Goal: Information Seeking & Learning: Learn about a topic

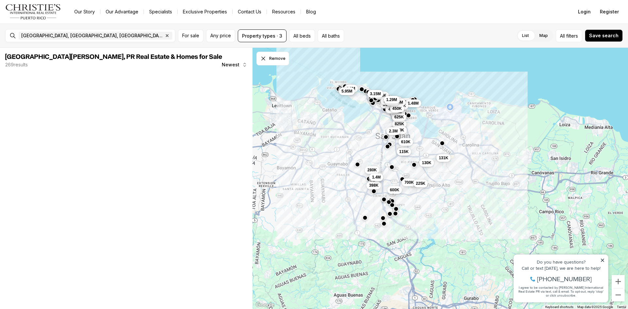
drag, startPoint x: 458, startPoint y: 278, endPoint x: 429, endPoint y: 273, distance: 28.9
click at [437, 217] on div "131K 825K 700K 680K 950K 625K 2.3M 115K 225K 600K 610K 7.5M 130K 1.3M 280K 398K…" at bounding box center [440, 179] width 375 height 262
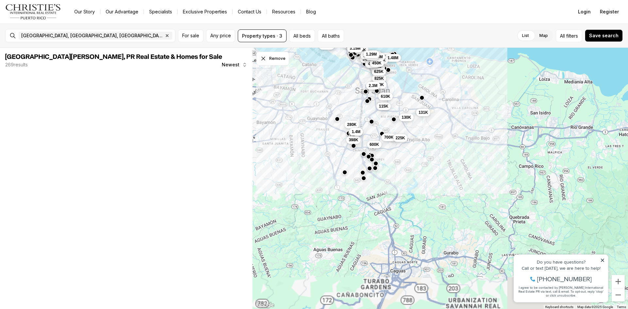
drag, startPoint x: 427, startPoint y: 257, endPoint x: 416, endPoint y: 229, distance: 30.7
click at [416, 229] on div "131K 825K 700K 680K 950K 625K 2.3M 115K 225K 600K 610K 7.5M 130K 1.3M 280K 398K…" at bounding box center [440, 179] width 375 height 262
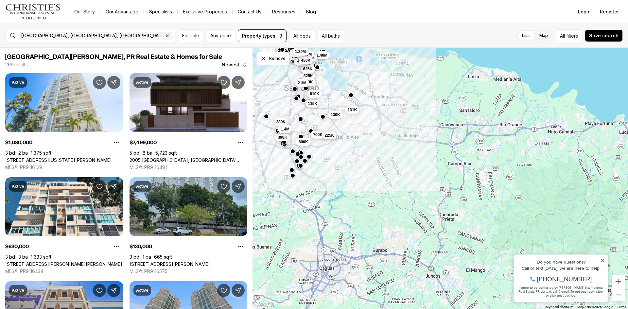
drag, startPoint x: 462, startPoint y: 239, endPoint x: 384, endPoint y: 235, distance: 77.7
click at [384, 235] on div "131K 825K 700K 680K 950K 625K 2.3M 115K 225K 600K 610K 130K 280K 398K 945K 995K…" at bounding box center [440, 179] width 375 height 262
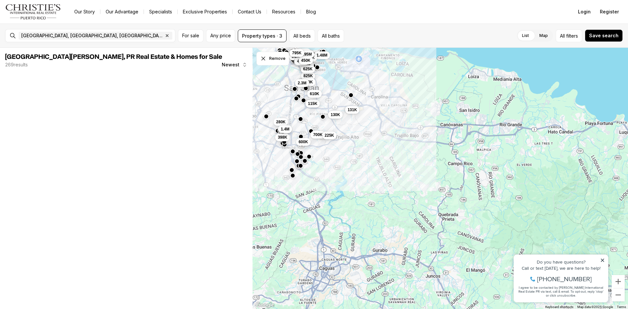
click at [381, 178] on div "131K 825K 700K 680K 950K 625K 2.3M 115K 225K 600K 610K 130K 280K 398K 945K 995K…" at bounding box center [440, 179] width 375 height 262
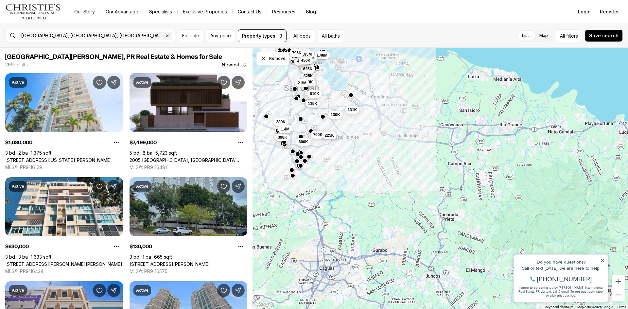
click at [387, 177] on div "131K 825K 700K 680K 950K 625K 2.3M 115K 225K 600K 610K 130K 280K 398K 945K 995K…" at bounding box center [440, 179] width 375 height 262
click at [88, 39] on div "San Juan, PR, US Remove San Juan, PR, US" at bounding box center [95, 35] width 159 height 13
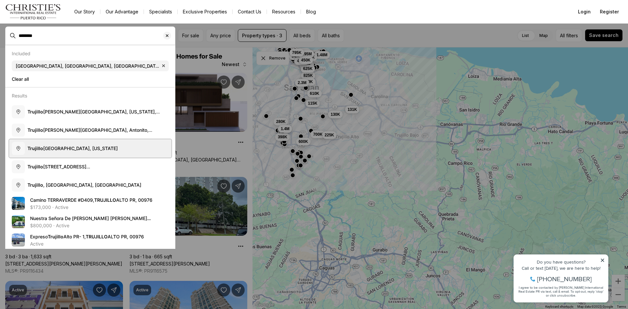
click at [98, 152] on button "Trujillo Alto, Puerto Rico" at bounding box center [90, 148] width 162 height 18
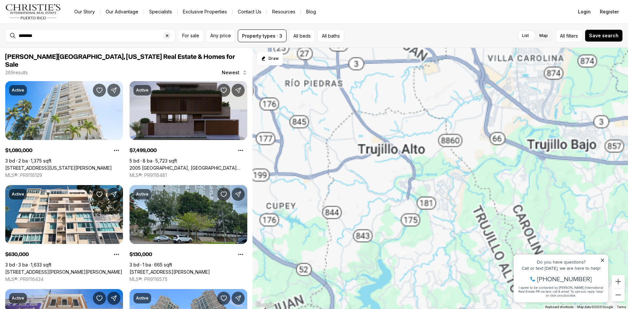
type input "**********"
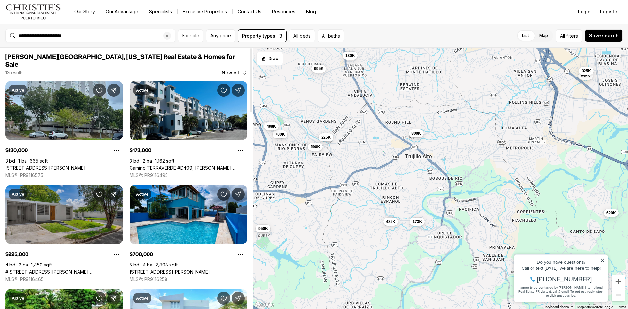
click at [77, 269] on link "#1771 CALLE LEO, SAN JUAN PR, 00926" at bounding box center [64, 272] width 118 height 6
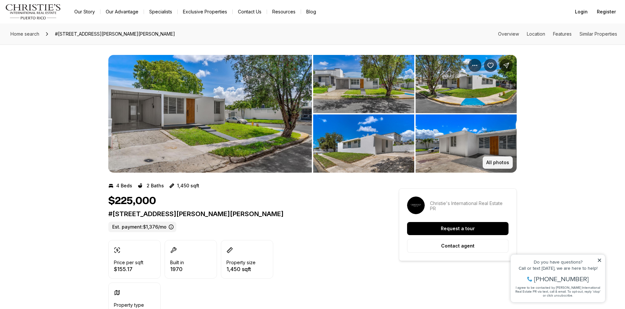
click at [500, 160] on p "All photos" at bounding box center [497, 162] width 23 height 5
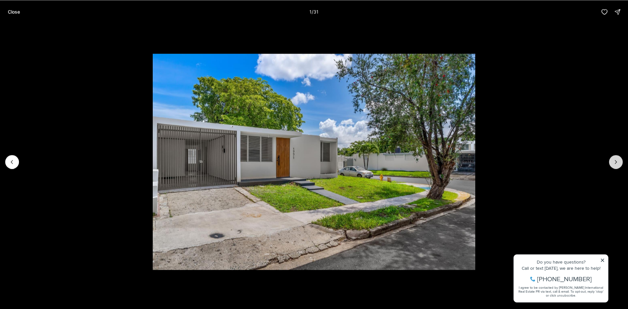
click at [617, 165] on button "Next slide" at bounding box center [616, 162] width 14 height 14
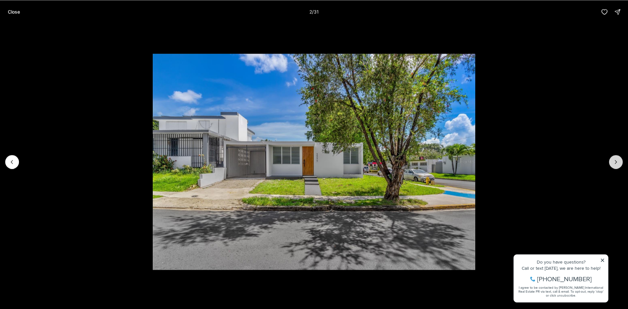
click at [617, 165] on button "Next slide" at bounding box center [616, 162] width 14 height 14
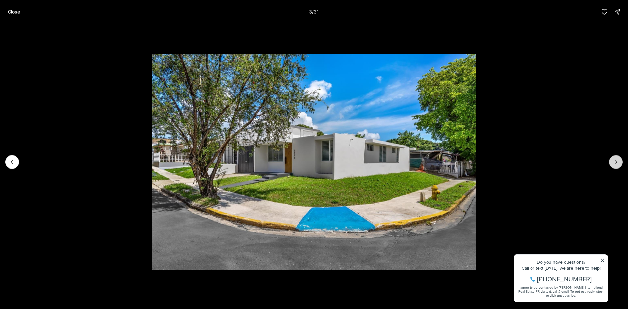
click at [617, 165] on button "Next slide" at bounding box center [616, 162] width 14 height 14
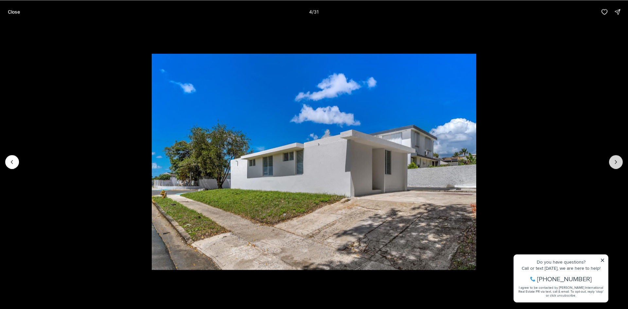
click at [616, 161] on icon "Next slide" at bounding box center [616, 162] width 7 height 7
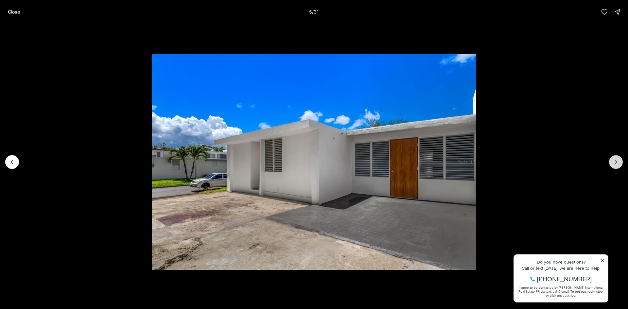
click at [616, 161] on icon "Next slide" at bounding box center [616, 162] width 7 height 7
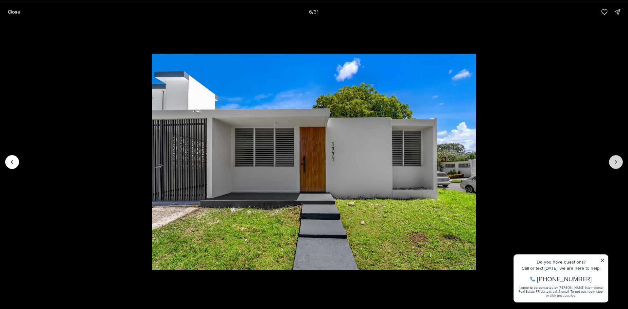
click at [616, 161] on icon "Next slide" at bounding box center [616, 162] width 7 height 7
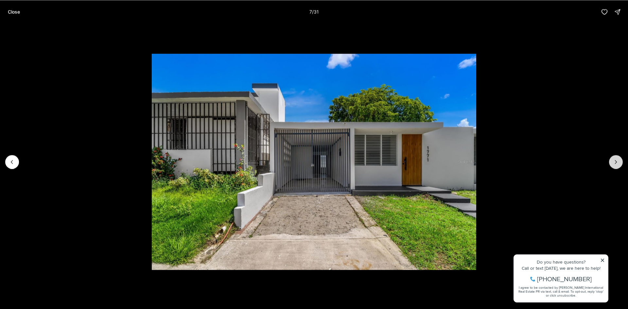
click at [616, 161] on icon "Next slide" at bounding box center [616, 162] width 7 height 7
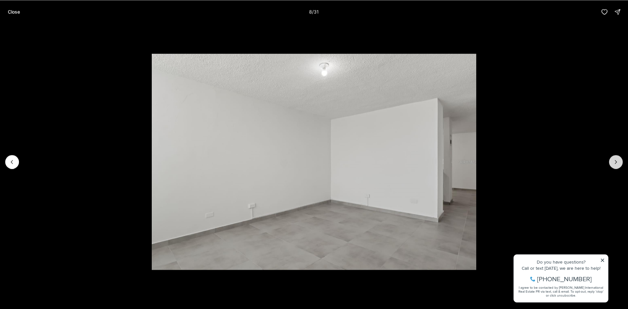
click at [616, 161] on icon "Next slide" at bounding box center [616, 162] width 7 height 7
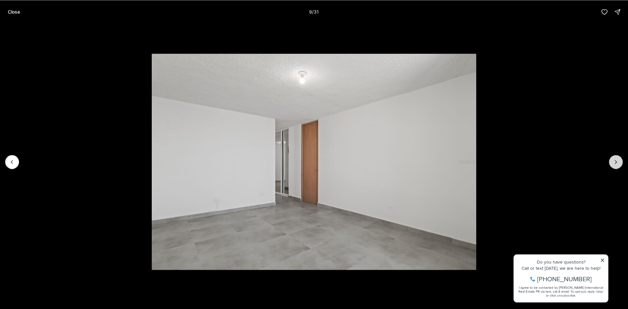
click at [616, 161] on icon "Next slide" at bounding box center [616, 162] width 7 height 7
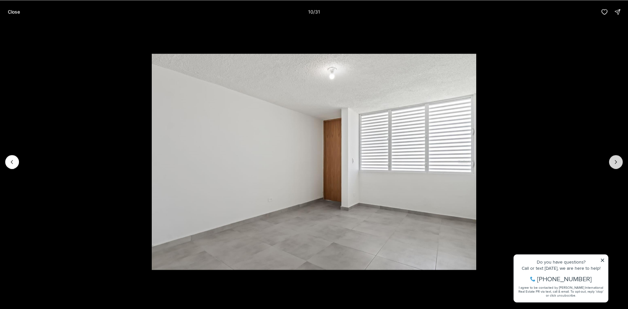
click at [616, 161] on icon "Next slide" at bounding box center [616, 162] width 7 height 7
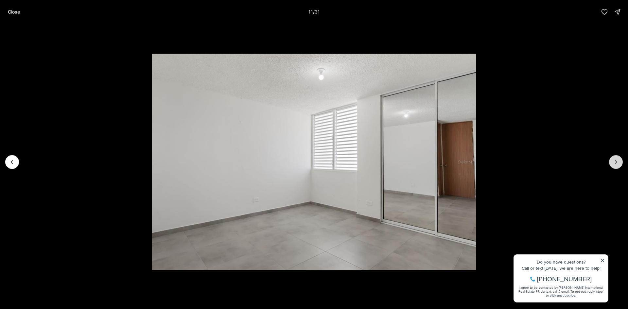
click at [616, 161] on icon "Next slide" at bounding box center [616, 162] width 7 height 7
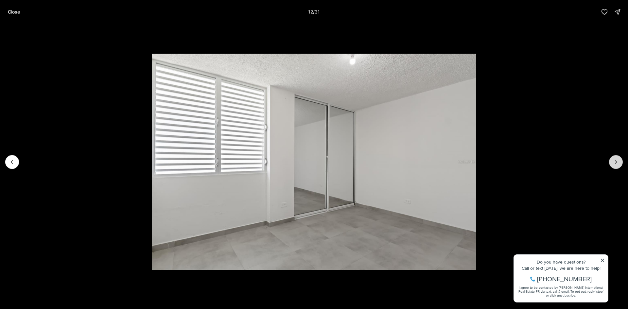
click at [616, 161] on icon "Next slide" at bounding box center [616, 162] width 7 height 7
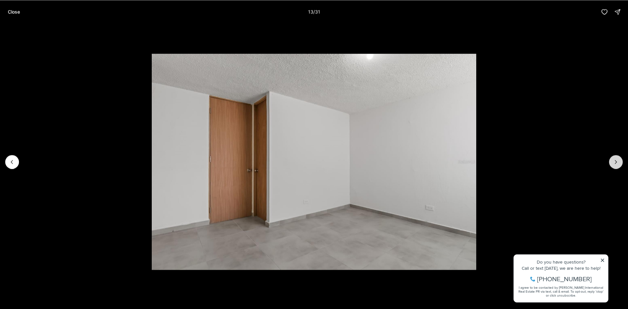
click at [616, 161] on icon "Next slide" at bounding box center [616, 162] width 7 height 7
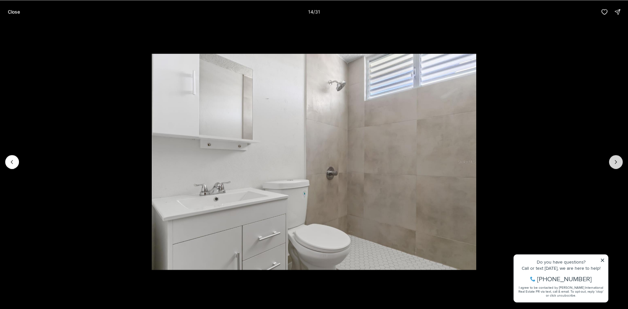
click at [616, 161] on icon "Next slide" at bounding box center [616, 162] width 7 height 7
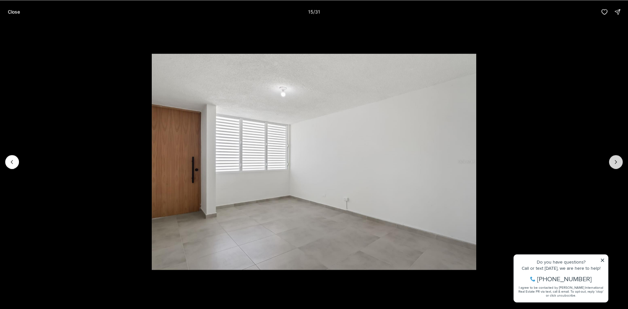
click at [616, 161] on icon "Next slide" at bounding box center [616, 162] width 7 height 7
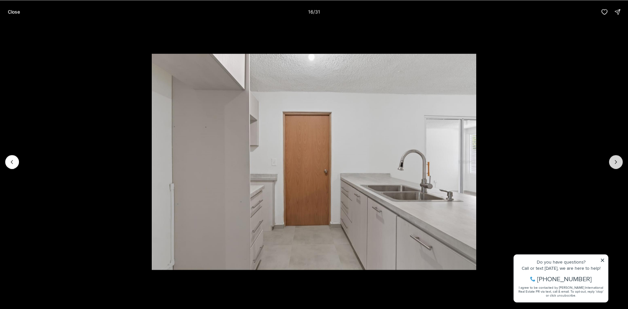
click at [616, 161] on icon "Next slide" at bounding box center [616, 162] width 7 height 7
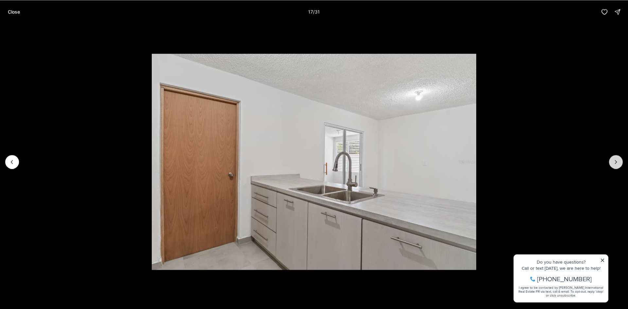
click at [616, 161] on icon "Next slide" at bounding box center [616, 162] width 7 height 7
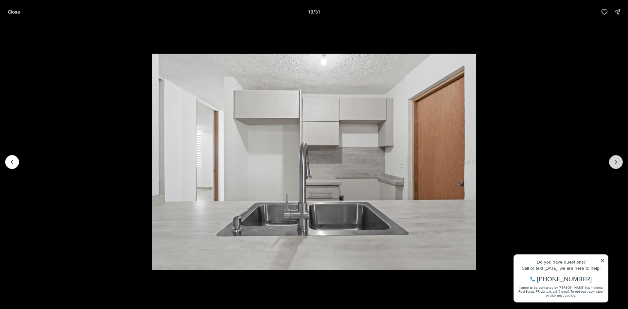
click at [616, 161] on icon "Next slide" at bounding box center [616, 162] width 7 height 7
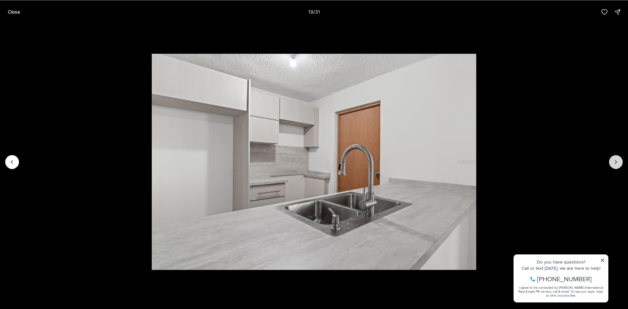
click at [616, 161] on icon "Next slide" at bounding box center [616, 162] width 7 height 7
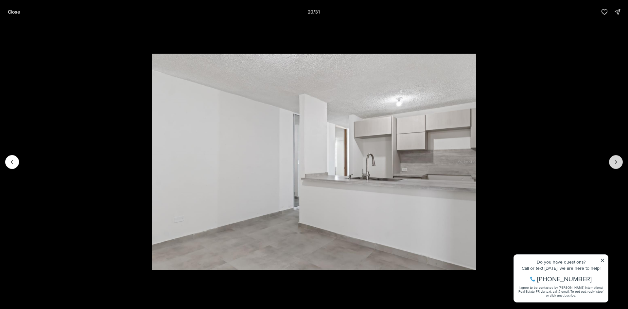
click at [616, 161] on icon "Next slide" at bounding box center [616, 162] width 7 height 7
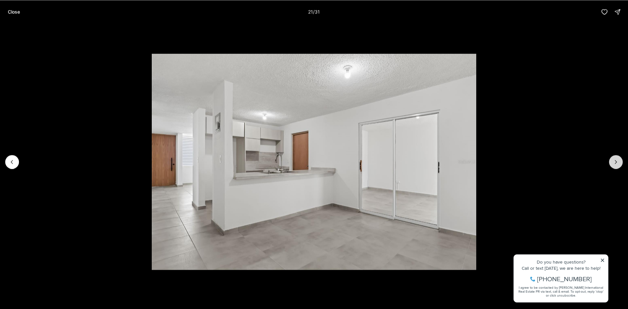
click at [616, 161] on icon "Next slide" at bounding box center [616, 161] width 2 height 3
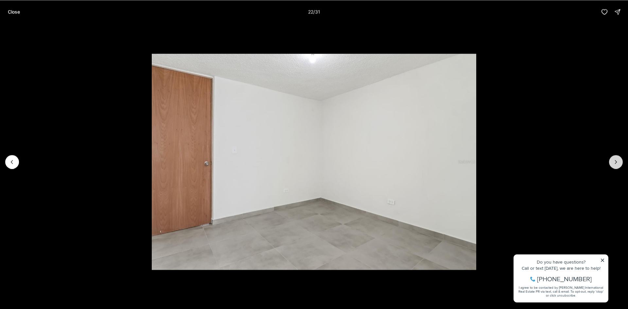
click at [616, 161] on icon "Next slide" at bounding box center [616, 161] width 2 height 3
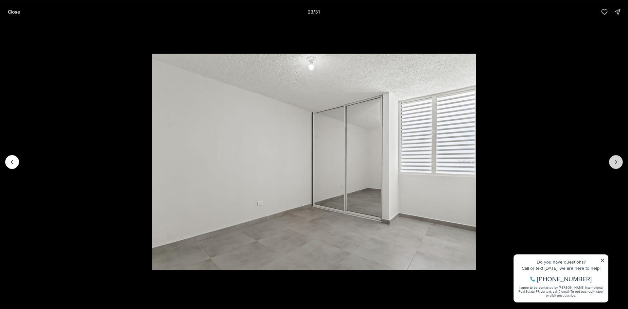
click at [616, 161] on icon "Next slide" at bounding box center [616, 161] width 2 height 3
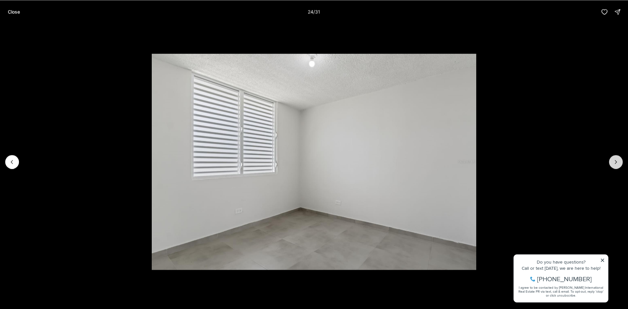
click at [616, 161] on icon "Next slide" at bounding box center [616, 161] width 2 height 3
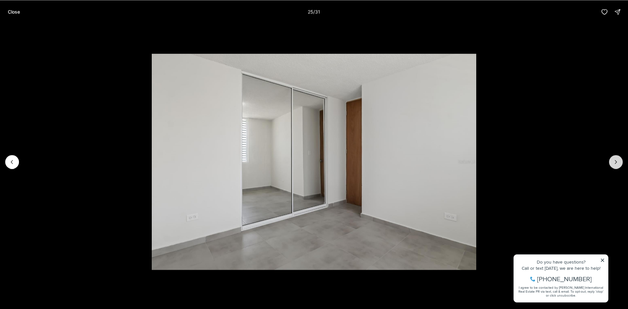
click at [616, 161] on icon "Next slide" at bounding box center [616, 161] width 2 height 3
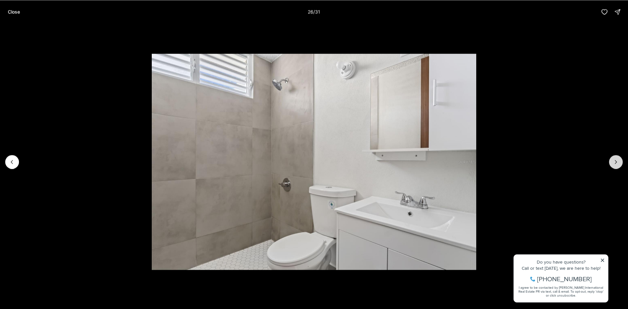
click at [616, 161] on icon "Next slide" at bounding box center [616, 161] width 2 height 3
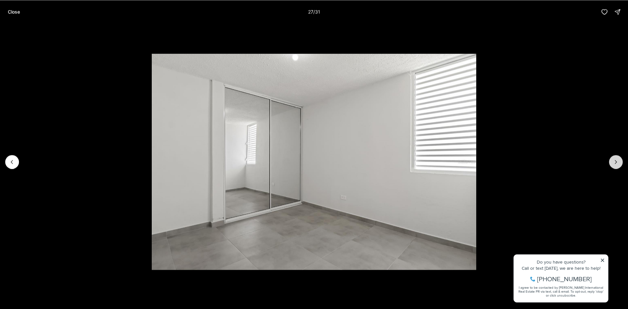
click at [616, 161] on icon "Next slide" at bounding box center [616, 161] width 2 height 3
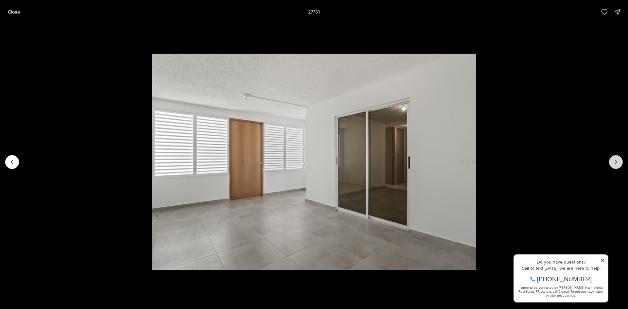
click at [616, 161] on icon "Next slide" at bounding box center [616, 161] width 2 height 3
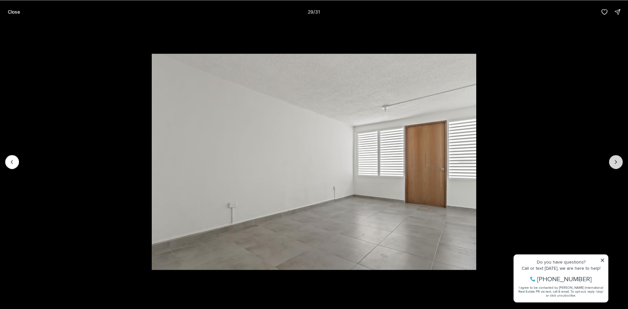
click at [616, 161] on icon "Next slide" at bounding box center [616, 161] width 2 height 3
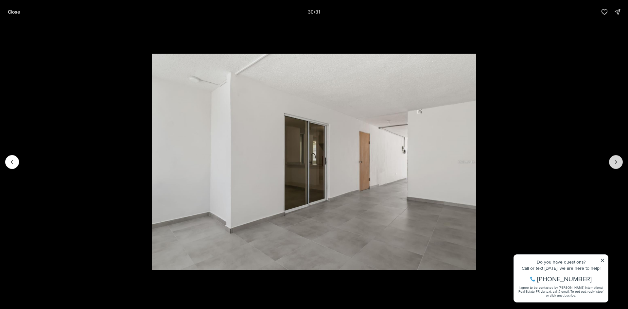
click at [616, 161] on icon "Next slide" at bounding box center [616, 161] width 2 height 3
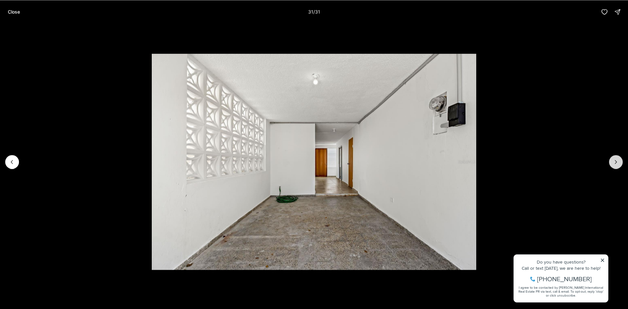
click at [616, 161] on div at bounding box center [616, 162] width 14 height 14
click at [618, 164] on div at bounding box center [616, 162] width 14 height 14
click at [15, 12] on p "Close" at bounding box center [14, 11] width 12 height 5
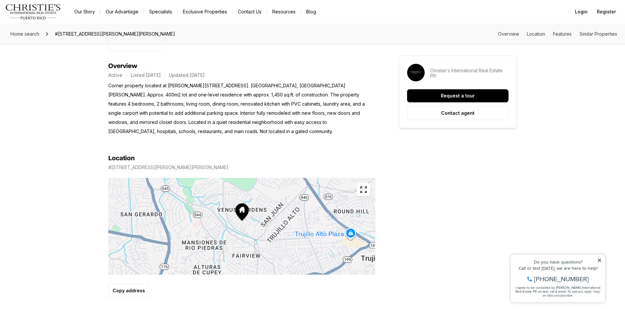
scroll to position [262, 0]
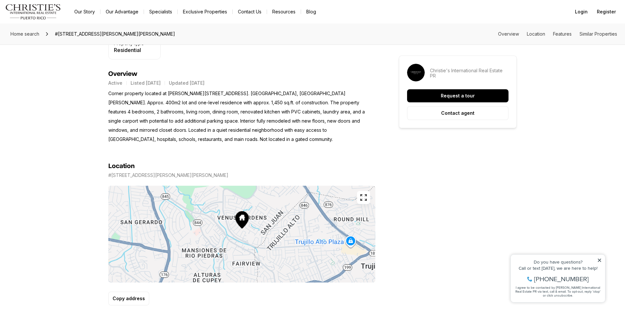
click at [363, 198] on icon "button" at bounding box center [363, 198] width 8 height 8
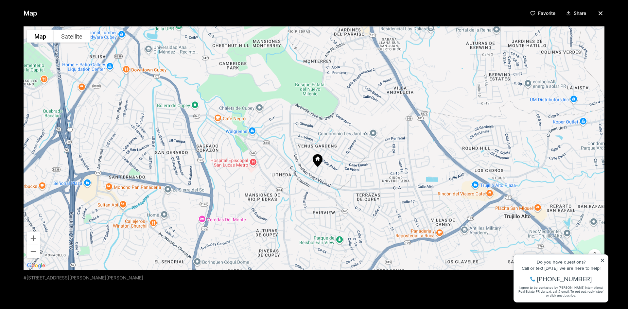
drag, startPoint x: 322, startPoint y: 157, endPoint x: 324, endPoint y: 182, distance: 25.3
click at [325, 182] on div at bounding box center [314, 148] width 581 height 244
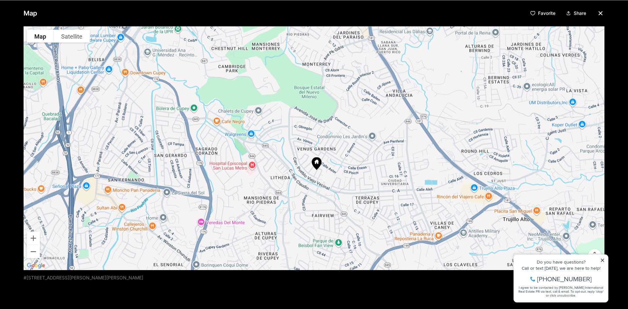
drag, startPoint x: 352, startPoint y: 177, endPoint x: 354, endPoint y: 196, distance: 19.4
click at [354, 196] on div at bounding box center [314, 148] width 581 height 244
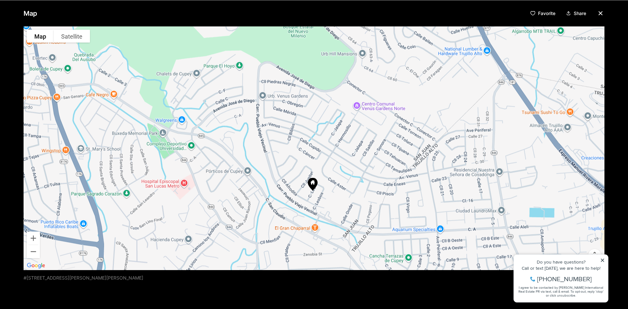
click at [323, 198] on div at bounding box center [314, 148] width 581 height 244
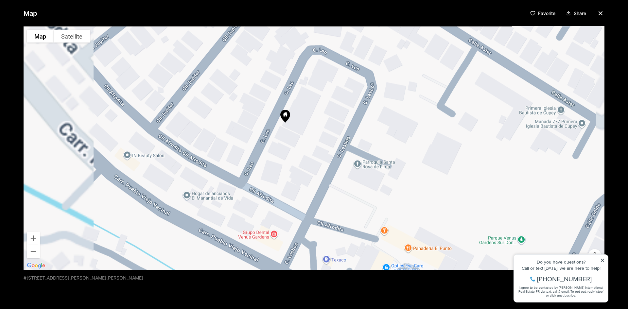
drag, startPoint x: 321, startPoint y: 238, endPoint x: 318, endPoint y: 220, distance: 18.1
click at [318, 221] on div at bounding box center [314, 148] width 581 height 244
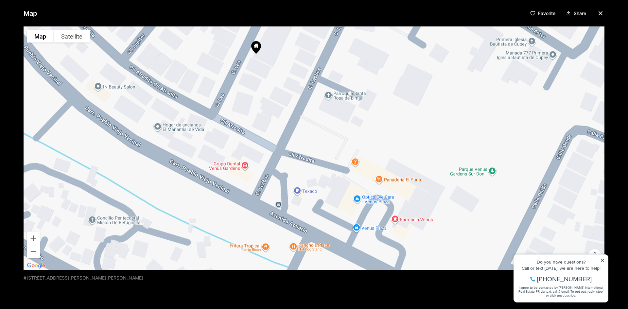
drag, startPoint x: 398, startPoint y: 233, endPoint x: 367, endPoint y: 151, distance: 87.2
click at [367, 151] on div at bounding box center [314, 148] width 581 height 244
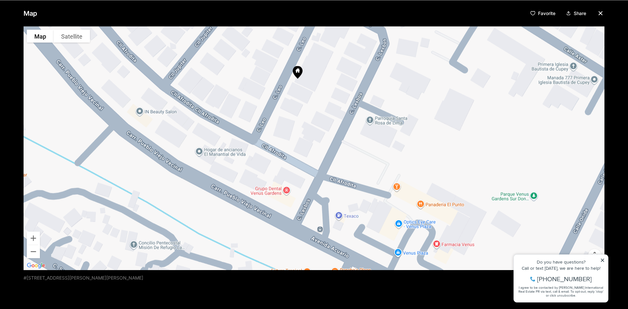
drag, startPoint x: 262, startPoint y: 119, endPoint x: 308, endPoint y: 160, distance: 62.1
click at [308, 160] on div at bounding box center [314, 148] width 581 height 244
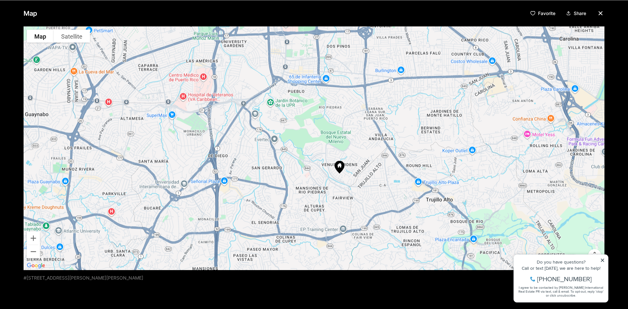
drag, startPoint x: 345, startPoint y: 156, endPoint x: 346, endPoint y: 188, distance: 32.7
click at [347, 188] on div at bounding box center [314, 148] width 581 height 244
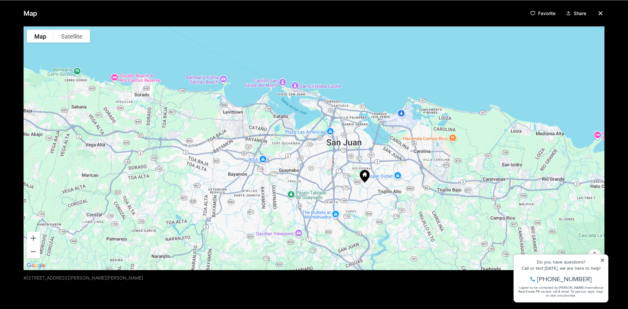
click at [597, 13] on icon "button" at bounding box center [601, 13] width 8 height 8
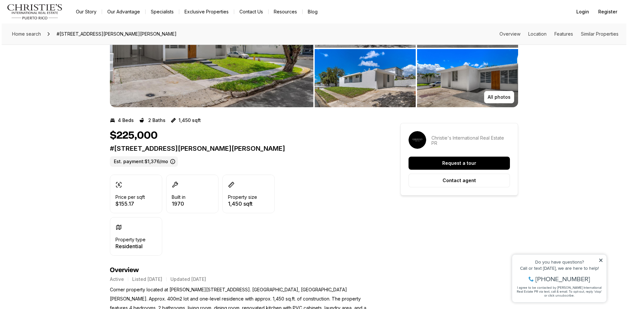
scroll to position [0, 0]
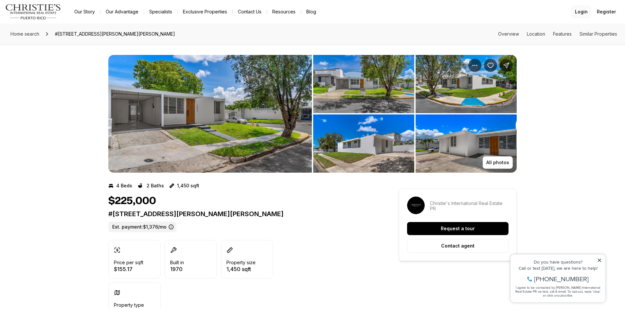
click at [585, 11] on span "Login" at bounding box center [581, 11] width 13 height 5
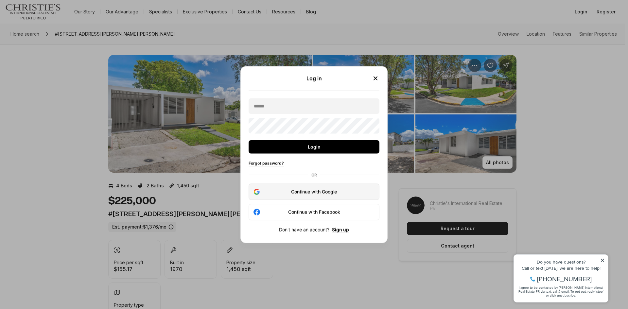
click at [348, 194] on div "Continue with Google" at bounding box center [314, 192] width 122 height 8
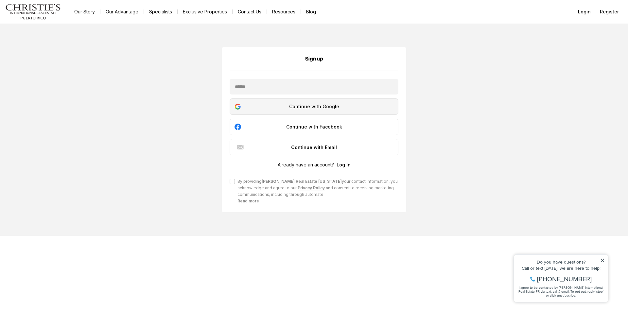
click at [330, 109] on div "Continue with Google" at bounding box center [314, 107] width 160 height 8
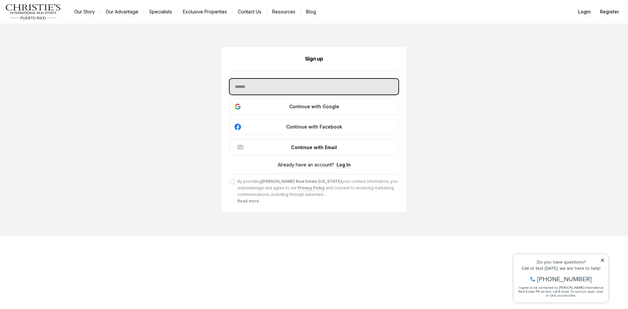
click at [308, 89] on input "text" at bounding box center [314, 87] width 169 height 16
type input "**********"
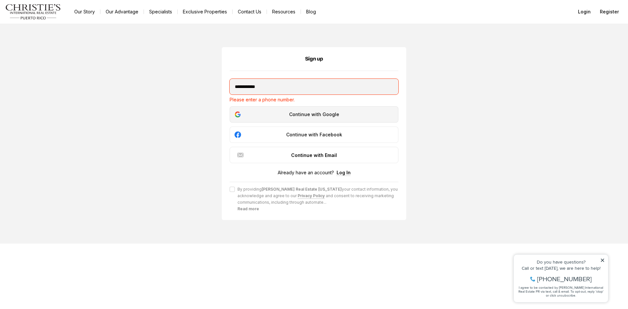
click at [261, 117] on div "Continue with Google" at bounding box center [314, 115] width 160 height 8
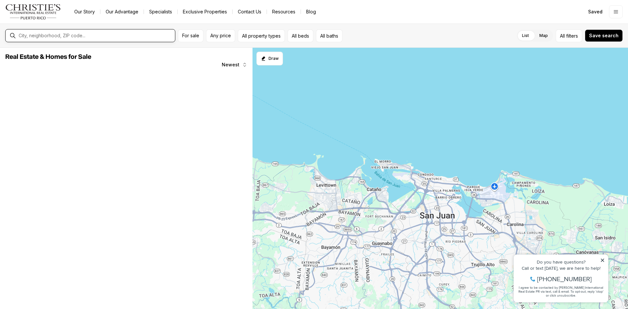
click at [96, 36] on input "text" at bounding box center [96, 35] width 154 height 5
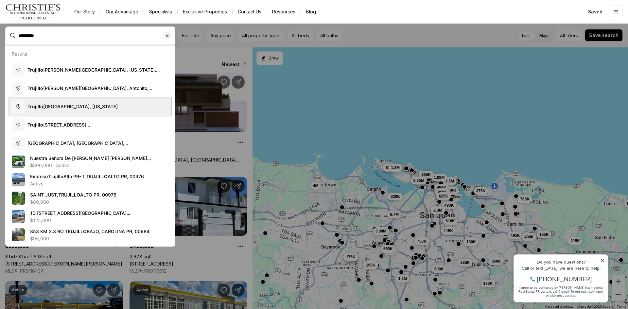
click at [76, 108] on span "[PERSON_NAME][GEOGRAPHIC_DATA], [US_STATE]" at bounding box center [72, 107] width 90 height 6
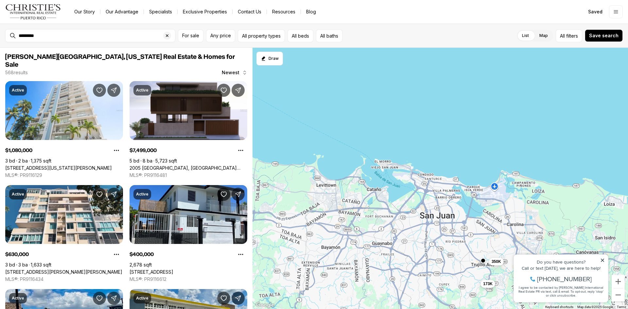
type input "**********"
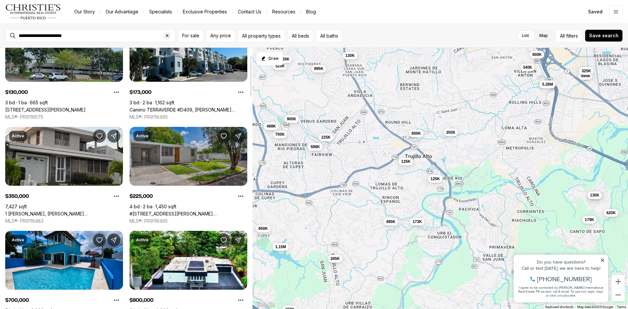
scroll to position [65, 0]
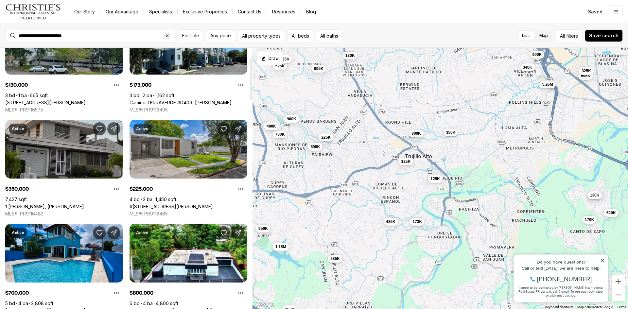
click at [69, 204] on link "1 VENUS GARDES, TRUJILLO ALTO PR, 00976" at bounding box center [64, 207] width 118 height 6
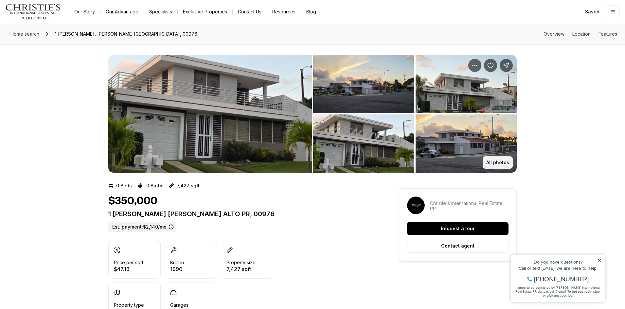
click at [487, 162] on button "All photos" at bounding box center [497, 162] width 30 height 12
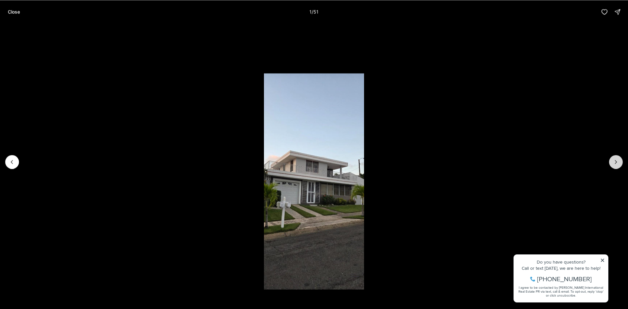
click at [616, 167] on button "Next slide" at bounding box center [616, 162] width 14 height 14
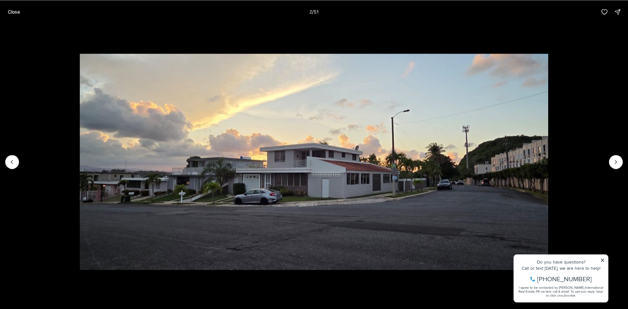
click at [602, 260] on li "2 of 51" at bounding box center [314, 162] width 628 height 276
click at [614, 164] on icon "Next slide" at bounding box center [616, 162] width 7 height 7
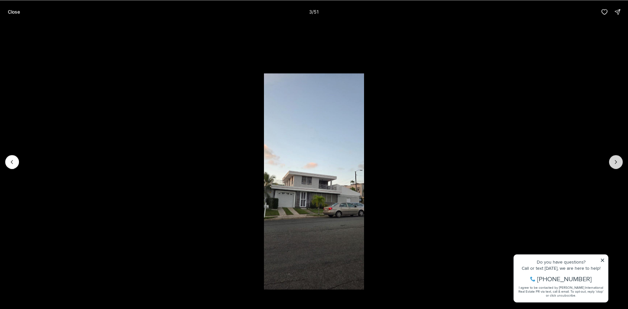
click at [614, 164] on icon "Next slide" at bounding box center [616, 162] width 7 height 7
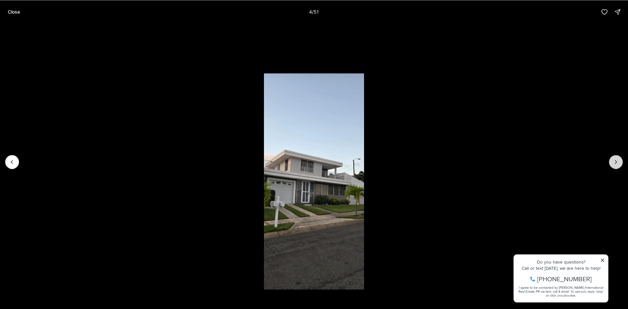
click at [614, 164] on icon "Next slide" at bounding box center [616, 162] width 7 height 7
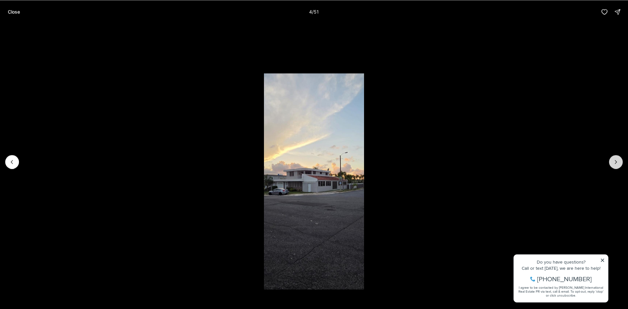
click at [614, 164] on icon "Next slide" at bounding box center [616, 162] width 7 height 7
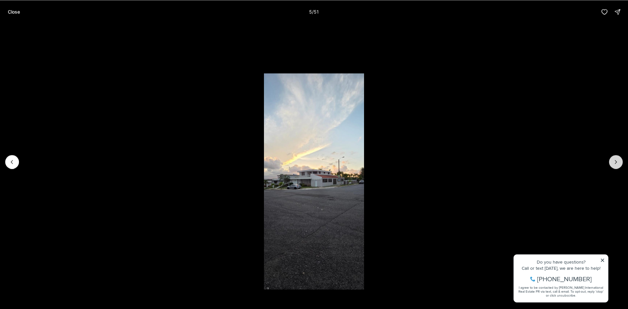
click at [614, 164] on icon "Next slide" at bounding box center [616, 162] width 7 height 7
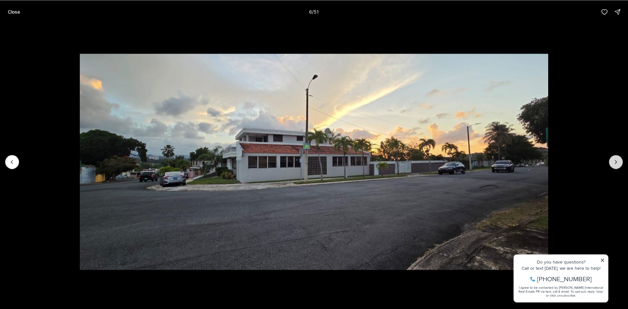
click at [614, 164] on icon "Next slide" at bounding box center [616, 162] width 7 height 7
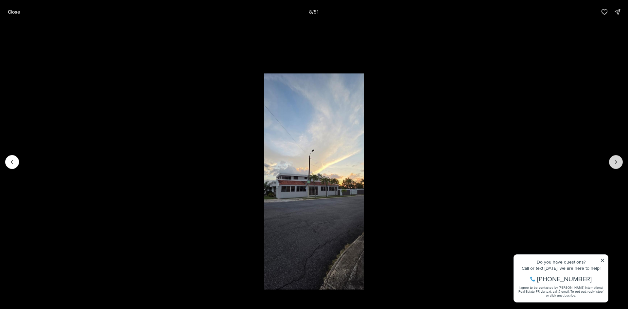
click at [614, 164] on icon "Next slide" at bounding box center [616, 162] width 7 height 7
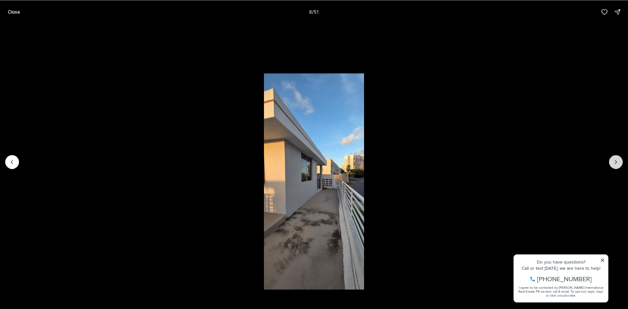
click at [614, 164] on icon "Next slide" at bounding box center [616, 162] width 7 height 7
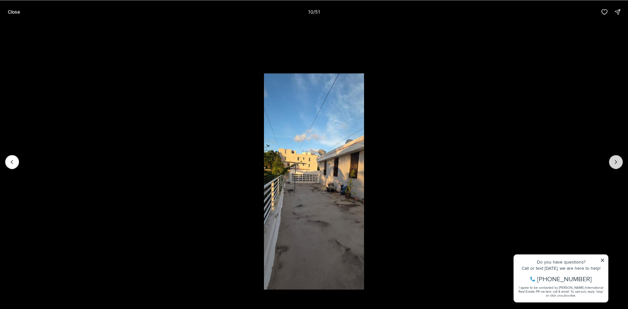
click at [614, 164] on icon "Next slide" at bounding box center [616, 162] width 7 height 7
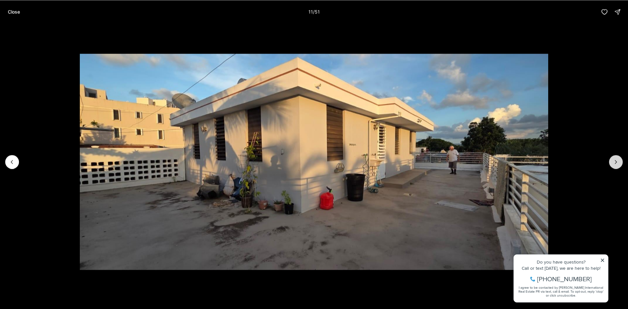
click at [614, 164] on icon "Next slide" at bounding box center [616, 162] width 7 height 7
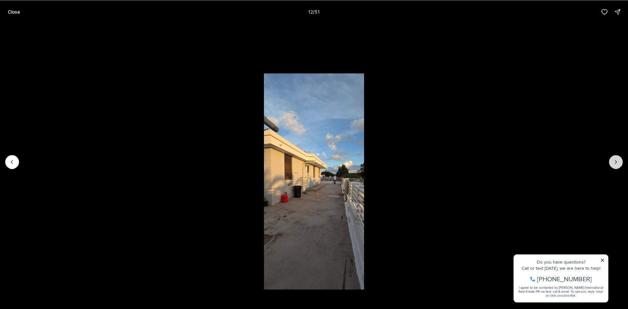
click at [614, 164] on icon "Next slide" at bounding box center [616, 162] width 7 height 7
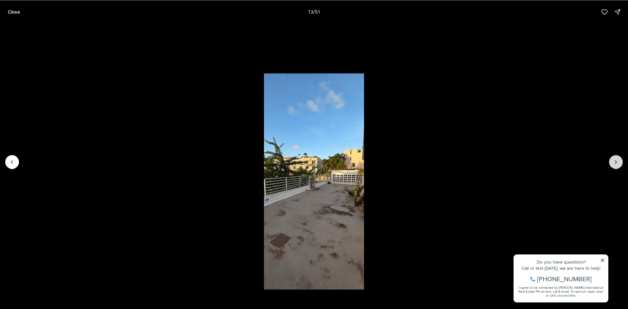
click at [614, 164] on icon "Next slide" at bounding box center [616, 162] width 7 height 7
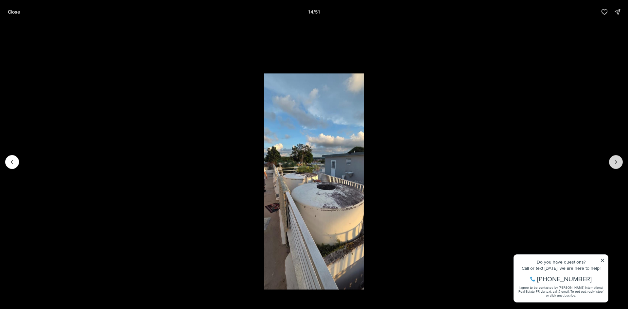
click at [614, 164] on icon "Next slide" at bounding box center [616, 162] width 7 height 7
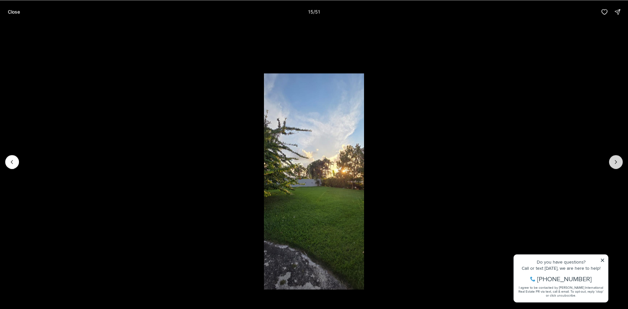
click at [614, 164] on icon "Next slide" at bounding box center [616, 162] width 7 height 7
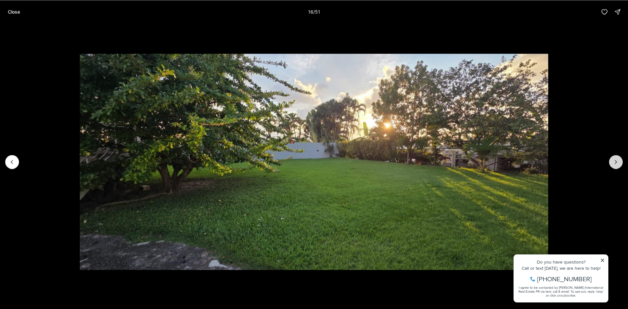
click at [614, 164] on icon "Next slide" at bounding box center [616, 162] width 7 height 7
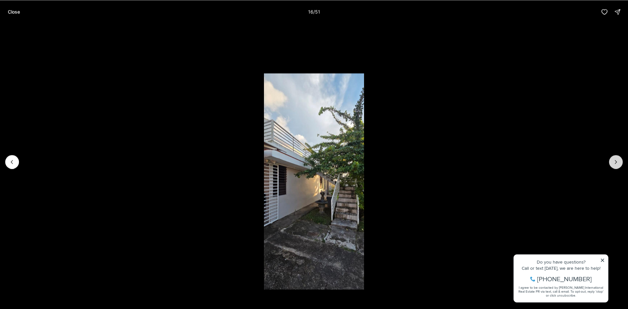
click at [614, 164] on icon "Next slide" at bounding box center [616, 162] width 7 height 7
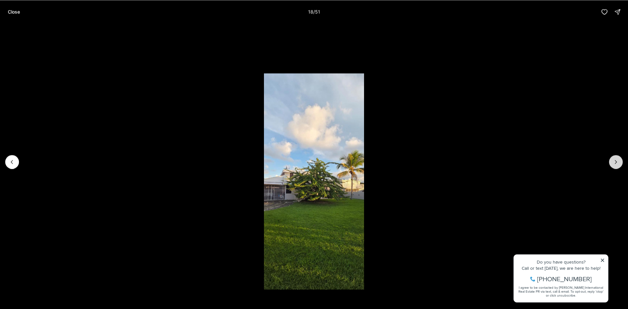
click at [614, 164] on icon "Next slide" at bounding box center [616, 162] width 7 height 7
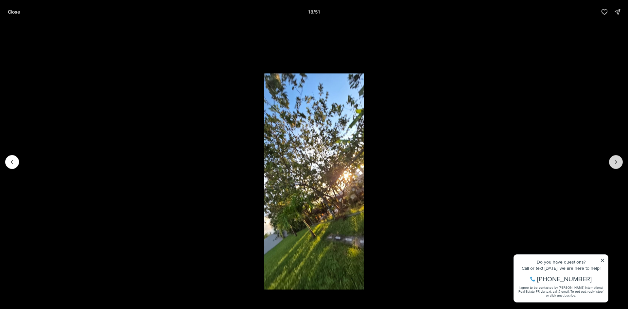
click at [614, 164] on icon "Next slide" at bounding box center [616, 162] width 7 height 7
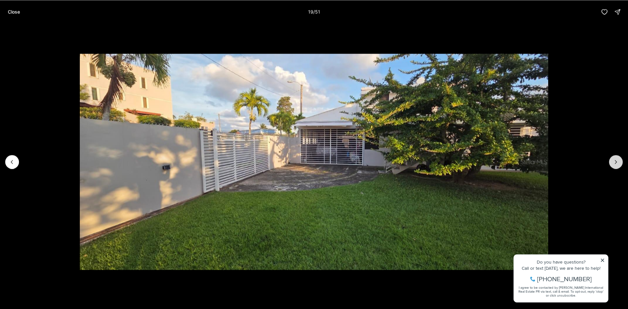
click at [614, 164] on icon "Next slide" at bounding box center [616, 162] width 7 height 7
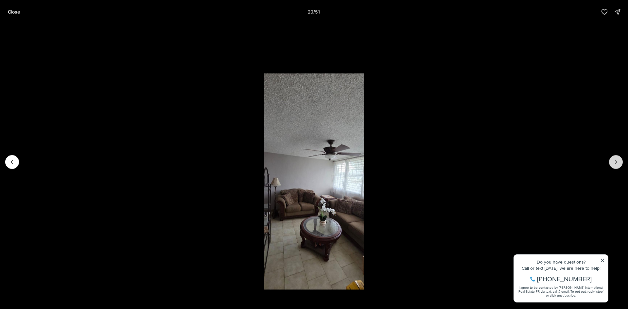
click at [614, 164] on icon "Next slide" at bounding box center [616, 162] width 7 height 7
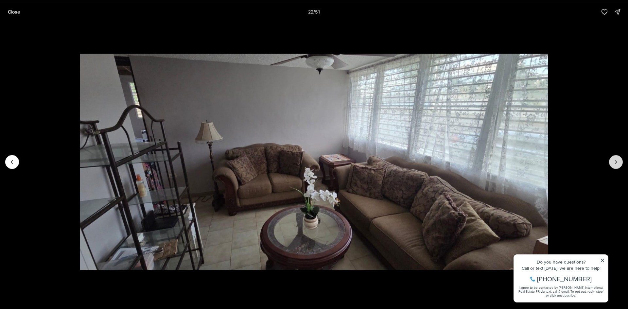
click at [614, 164] on icon "Next slide" at bounding box center [616, 162] width 7 height 7
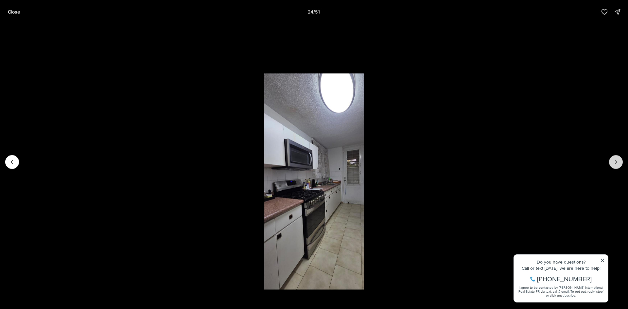
click at [614, 164] on icon "Next slide" at bounding box center [616, 162] width 7 height 7
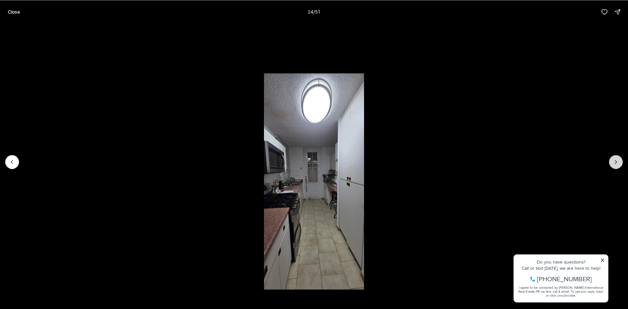
click at [614, 164] on icon "Next slide" at bounding box center [616, 162] width 7 height 7
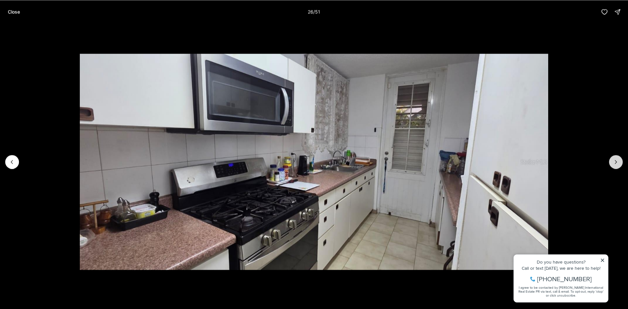
click at [614, 164] on icon "Next slide" at bounding box center [616, 162] width 7 height 7
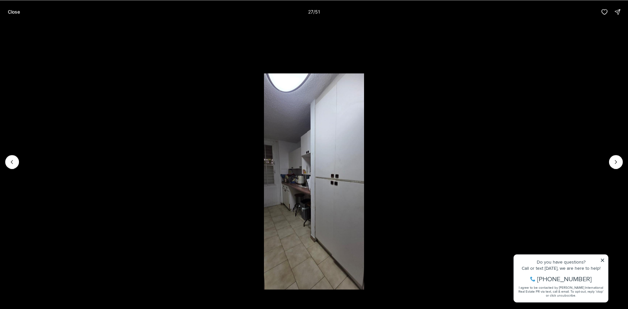
click at [3, 13] on div "Close 27 / 51" at bounding box center [314, 12] width 628 height 24
click at [12, 11] on p "Close" at bounding box center [14, 11] width 12 height 5
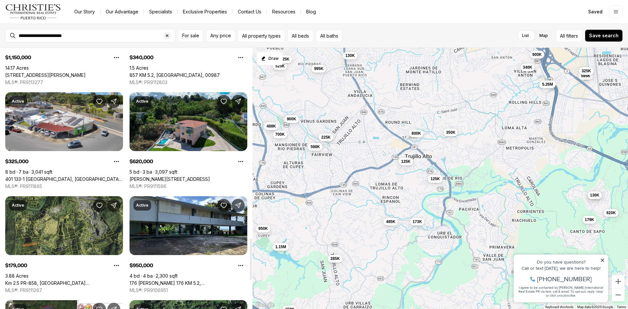
scroll to position [981, 0]
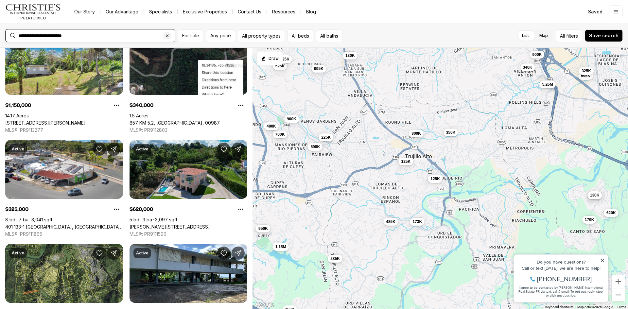
click at [85, 37] on input "**********" at bounding box center [96, 35] width 154 height 5
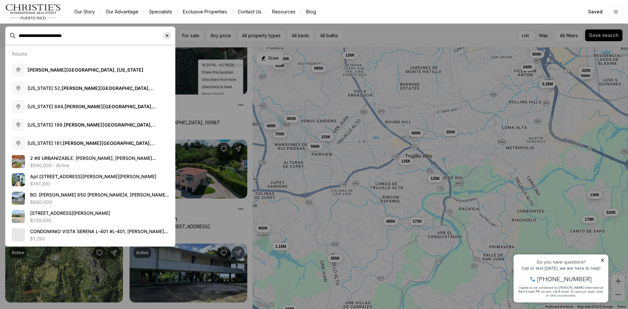
click at [170, 37] on div "Clear search input" at bounding box center [167, 36] width 8 height 8
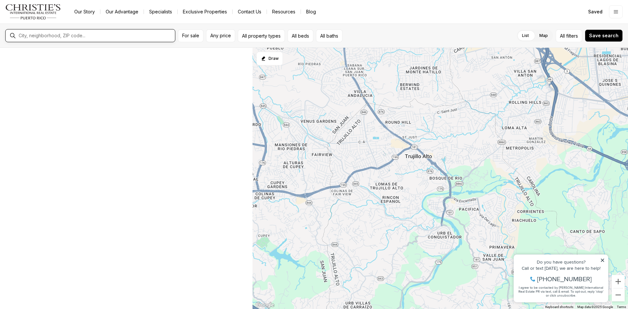
click at [95, 35] on input "text" at bounding box center [96, 35] width 154 height 5
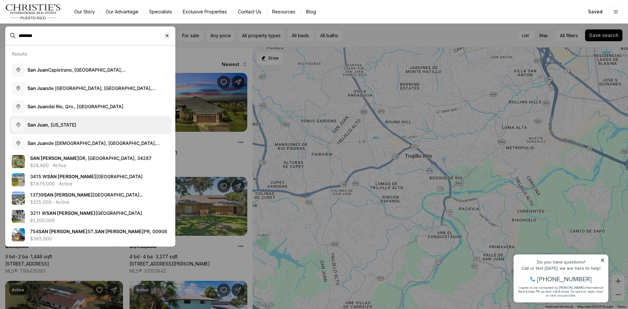
type input "********"
click at [59, 126] on span "[GEOGRAPHIC_DATA][PERSON_NAME] , [US_STATE]" at bounding box center [51, 125] width 49 height 6
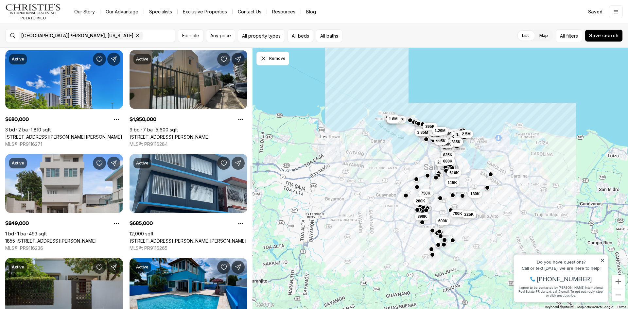
scroll to position [1308, 0]
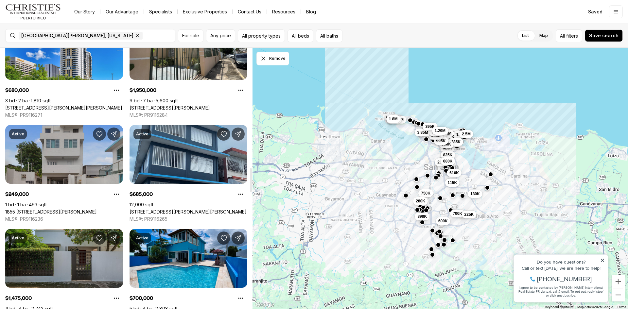
click at [79, 209] on link "1855 [STREET_ADDRESS][PERSON_NAME]" at bounding box center [51, 212] width 92 height 6
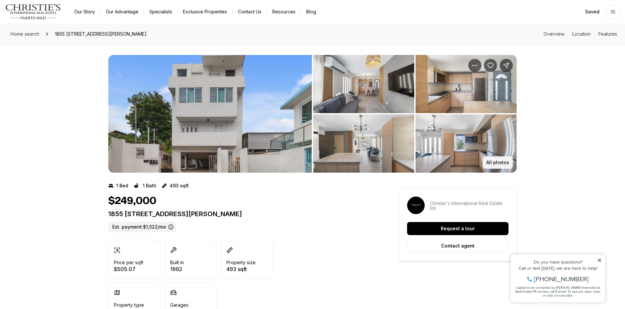
click at [504, 163] on p "All photos" at bounding box center [497, 162] width 23 height 5
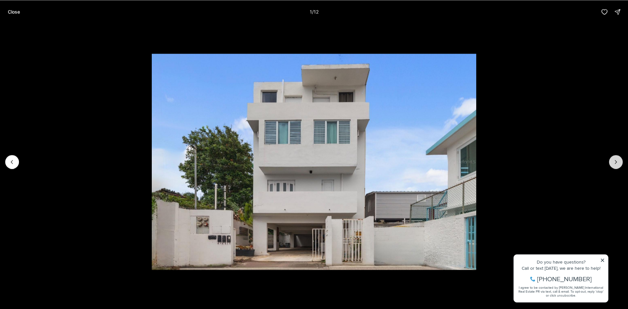
click at [621, 164] on button "Next slide" at bounding box center [616, 162] width 14 height 14
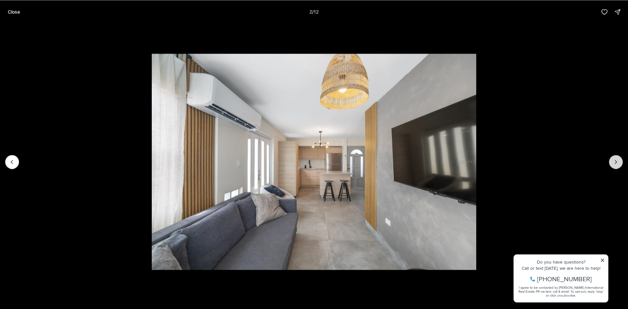
click at [618, 162] on icon "Next slide" at bounding box center [616, 162] width 7 height 7
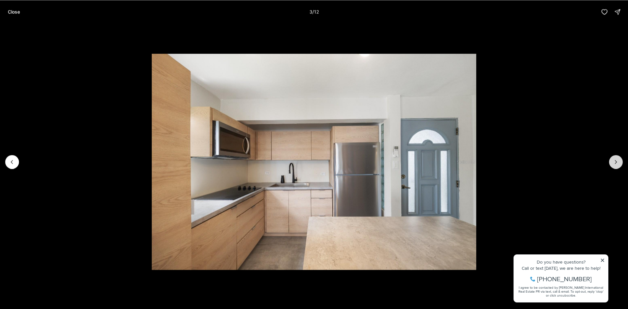
click at [618, 162] on icon "Next slide" at bounding box center [616, 162] width 7 height 7
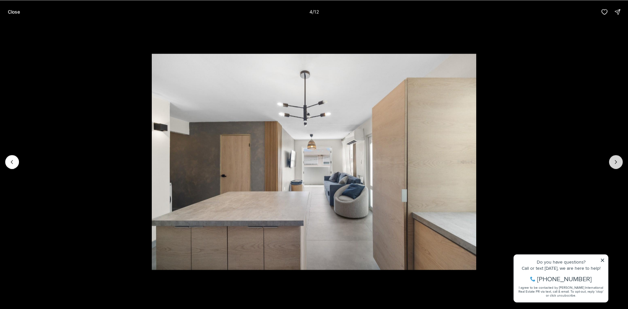
click at [618, 162] on icon "Next slide" at bounding box center [616, 162] width 7 height 7
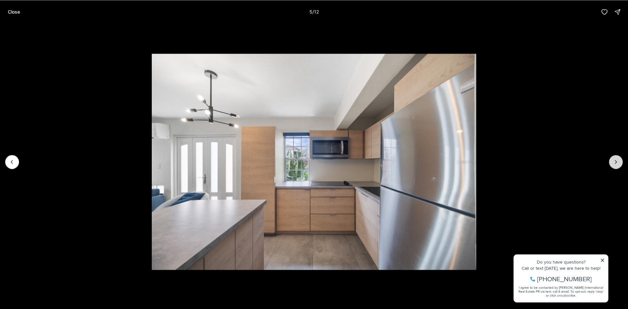
click at [618, 162] on icon "Next slide" at bounding box center [616, 162] width 7 height 7
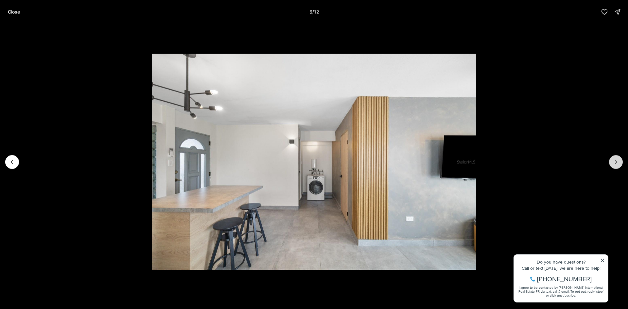
click at [610, 161] on button "Next slide" at bounding box center [616, 162] width 14 height 14
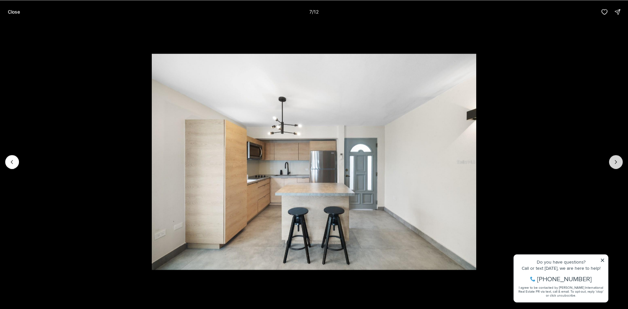
click at [615, 164] on icon "Next slide" at bounding box center [616, 162] width 7 height 7
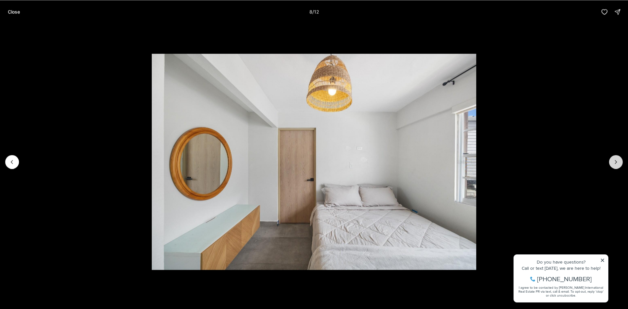
click at [615, 163] on icon "Next slide" at bounding box center [616, 161] width 2 height 3
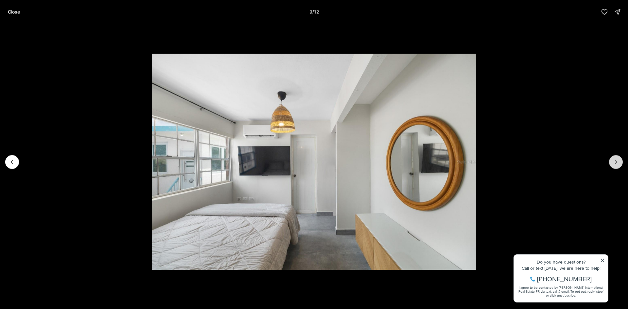
click at [615, 163] on icon "Next slide" at bounding box center [616, 161] width 2 height 3
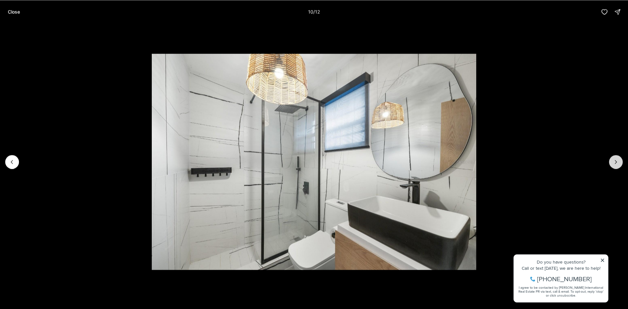
click at [615, 163] on icon "Next slide" at bounding box center [616, 161] width 2 height 3
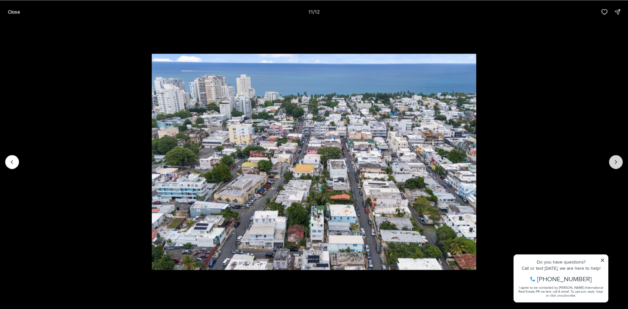
click at [615, 163] on icon "Next slide" at bounding box center [616, 161] width 2 height 3
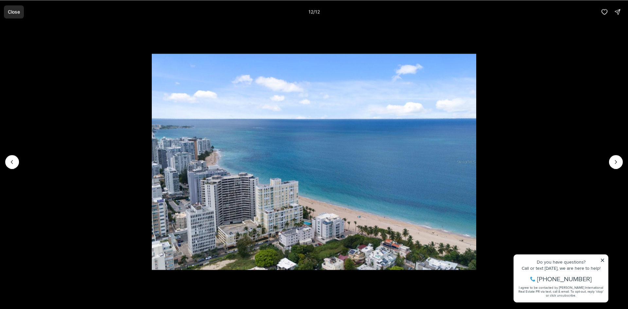
click at [11, 14] on p "Close" at bounding box center [14, 11] width 12 height 5
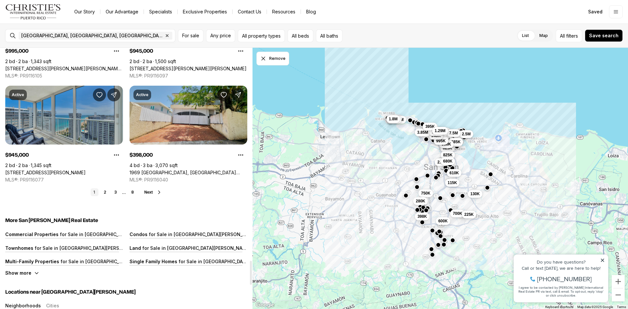
scroll to position [2322, 0]
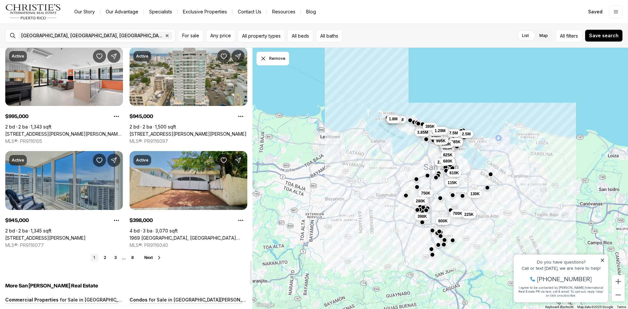
click at [198, 235] on link "1969 [GEOGRAPHIC_DATA], [GEOGRAPHIC_DATA][PERSON_NAME], 00926" at bounding box center [189, 238] width 118 height 6
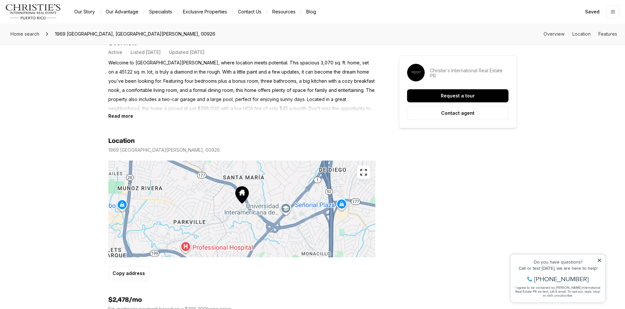
scroll to position [294, 0]
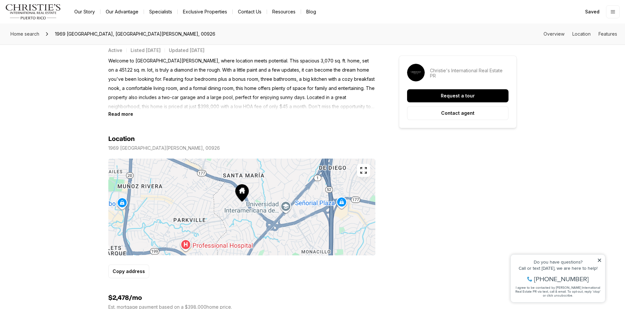
click at [362, 170] on icon "button" at bounding box center [363, 170] width 8 height 8
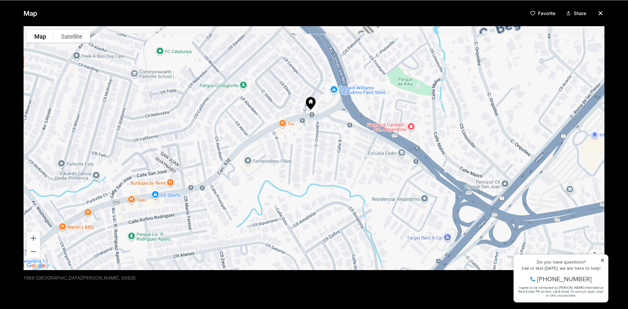
drag, startPoint x: 336, startPoint y: 125, endPoint x: 347, endPoint y: 164, distance: 40.5
click at [347, 164] on div at bounding box center [314, 148] width 581 height 244
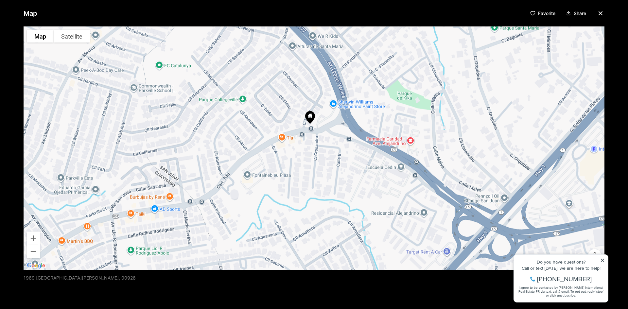
drag, startPoint x: 311, startPoint y: 143, endPoint x: 311, endPoint y: 153, distance: 10.1
click at [311, 153] on div at bounding box center [314, 148] width 581 height 244
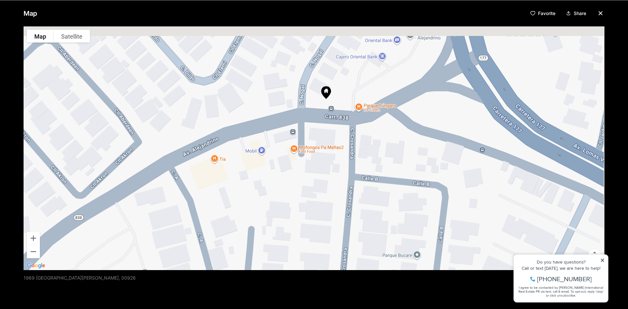
drag, startPoint x: 323, startPoint y: 127, endPoint x: 308, endPoint y: 177, distance: 52.2
click at [315, 179] on div at bounding box center [314, 148] width 581 height 244
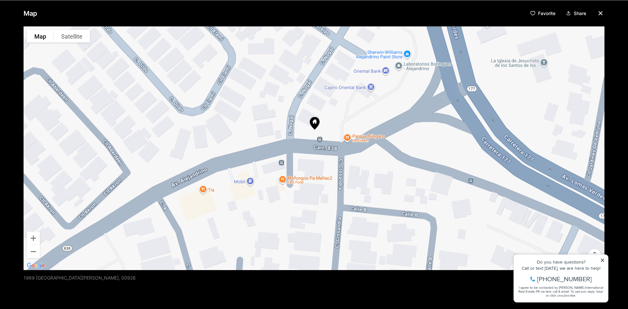
drag, startPoint x: 335, startPoint y: 148, endPoint x: 323, endPoint y: 179, distance: 33.1
click at [323, 179] on div at bounding box center [314, 148] width 581 height 244
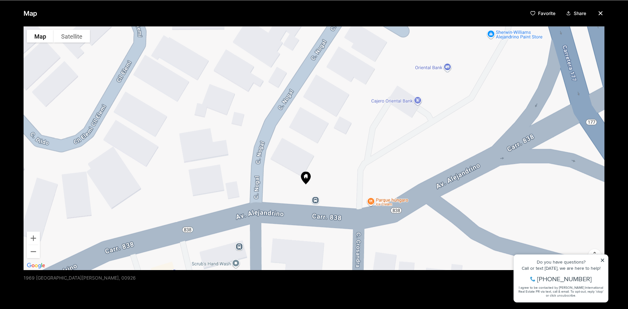
drag, startPoint x: 337, startPoint y: 171, endPoint x: 348, endPoint y: 169, distance: 11.0
click at [368, 219] on div at bounding box center [314, 148] width 581 height 244
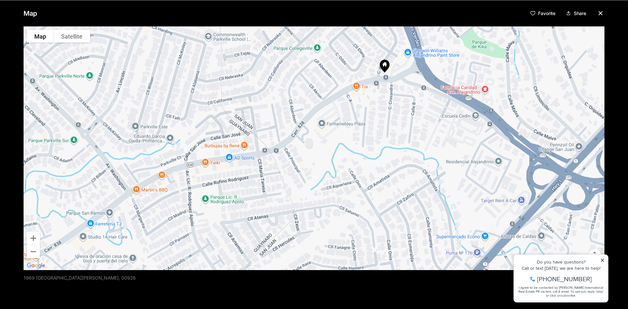
drag, startPoint x: 288, startPoint y: 202, endPoint x: 326, endPoint y: 123, distance: 87.3
click at [326, 123] on div at bounding box center [314, 148] width 581 height 244
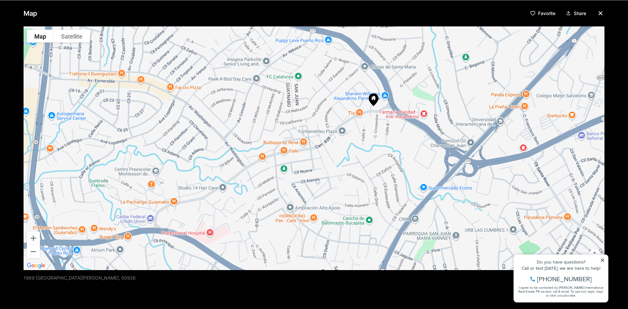
click at [600, 14] on icon "button" at bounding box center [601, 13] width 8 height 8
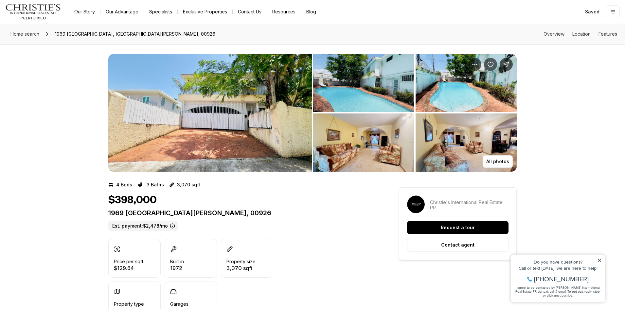
scroll to position [0, 0]
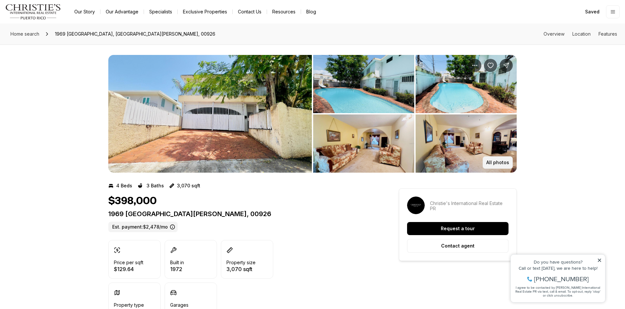
click at [497, 163] on p "All photos" at bounding box center [497, 162] width 23 height 5
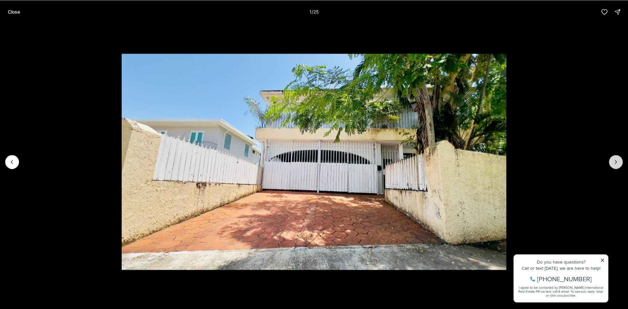
click at [613, 164] on icon "Next slide" at bounding box center [616, 162] width 7 height 7
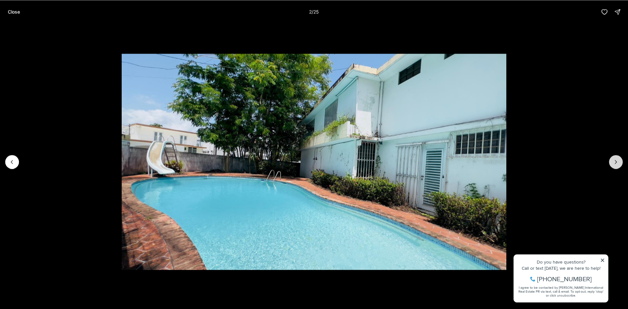
click at [617, 162] on icon "Next slide" at bounding box center [616, 161] width 2 height 3
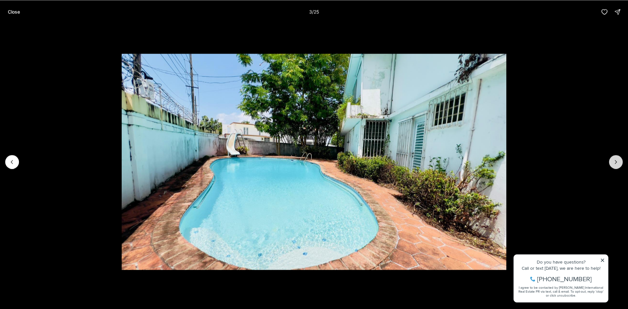
click at [617, 162] on icon "Next slide" at bounding box center [616, 161] width 2 height 3
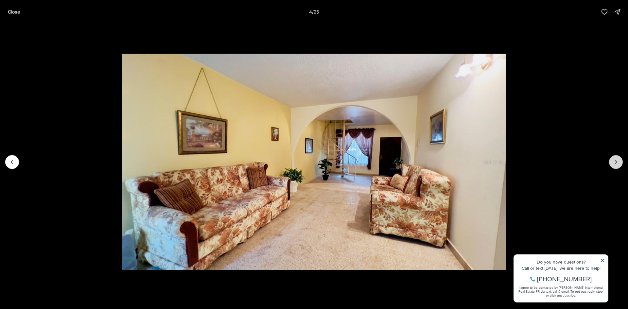
click at [617, 162] on icon "Next slide" at bounding box center [616, 161] width 2 height 3
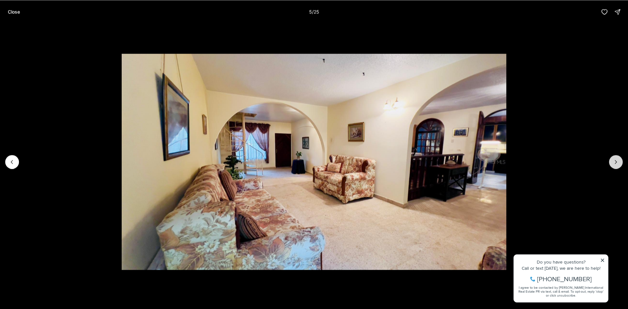
click at [617, 162] on icon "Next slide" at bounding box center [616, 161] width 2 height 3
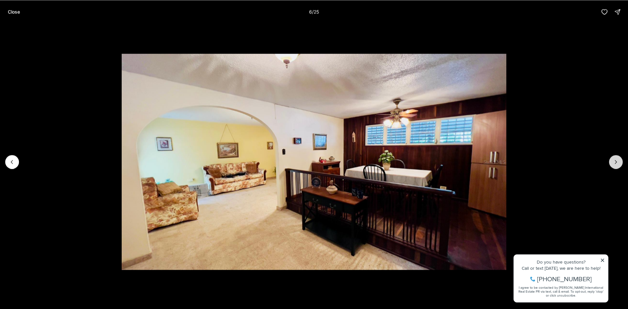
click at [617, 162] on icon "Next slide" at bounding box center [616, 161] width 2 height 3
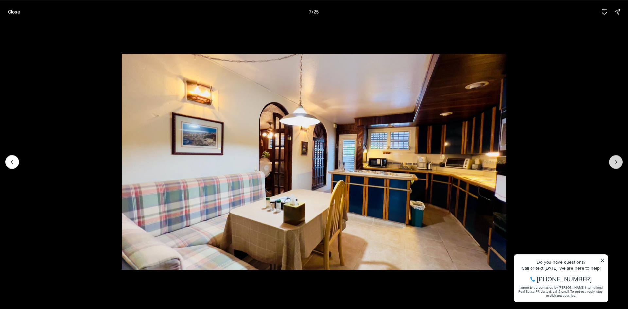
click at [616, 162] on icon "Next slide" at bounding box center [616, 162] width 7 height 7
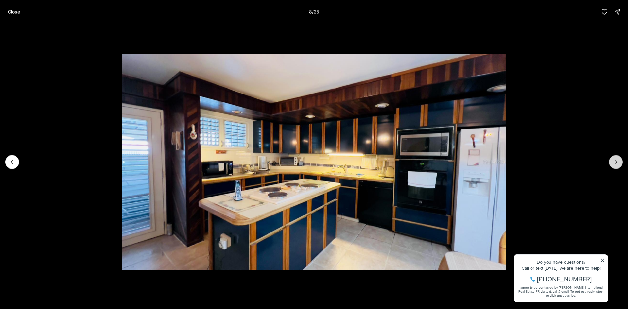
click at [616, 162] on icon "Next slide" at bounding box center [616, 162] width 7 height 7
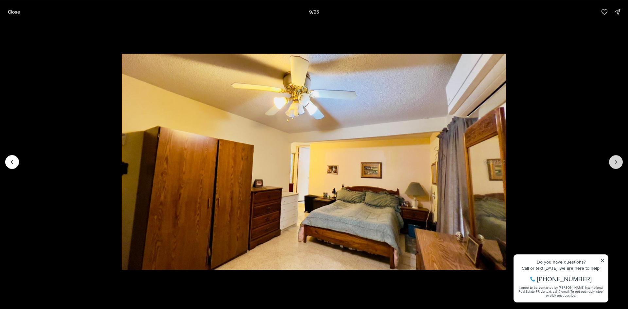
click at [616, 162] on icon "Next slide" at bounding box center [616, 162] width 7 height 7
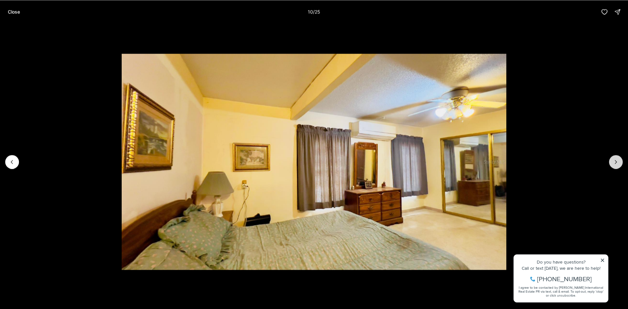
click at [616, 162] on icon "Next slide" at bounding box center [616, 162] width 7 height 7
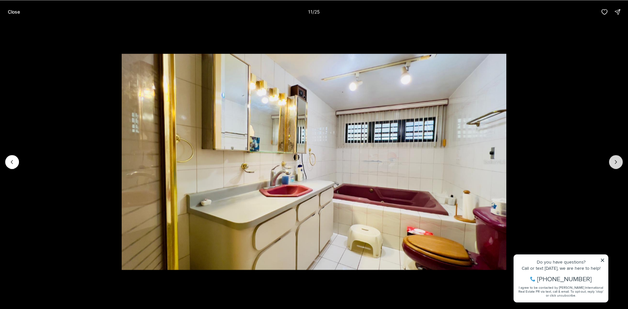
click at [616, 162] on icon "Next slide" at bounding box center [616, 162] width 7 height 7
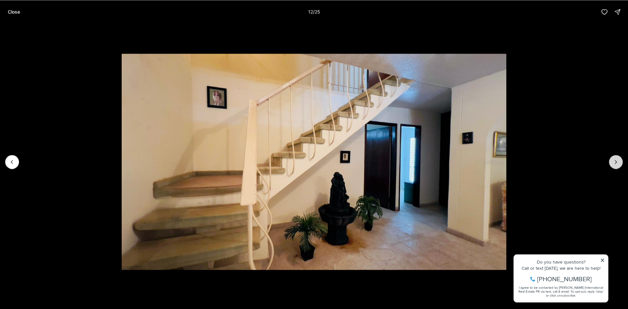
click at [616, 162] on icon "Next slide" at bounding box center [616, 162] width 7 height 7
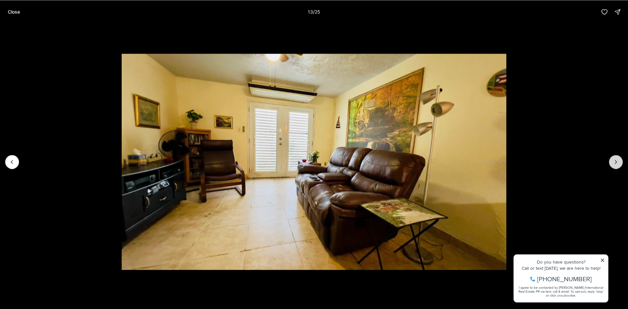
click at [616, 162] on icon "Next slide" at bounding box center [616, 162] width 7 height 7
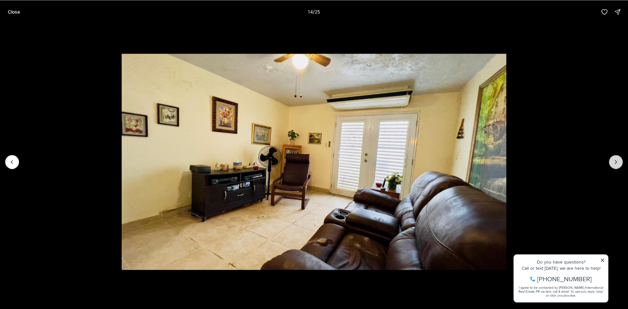
click at [616, 162] on icon "Next slide" at bounding box center [616, 162] width 7 height 7
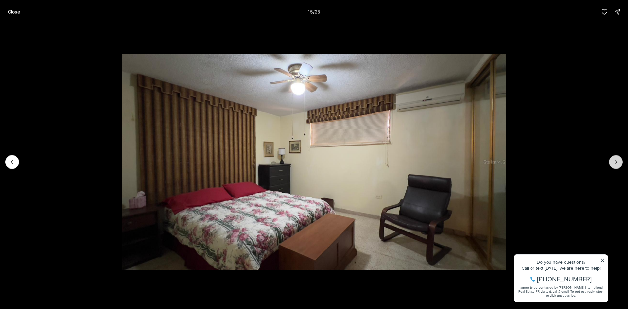
click at [615, 162] on icon "Next slide" at bounding box center [616, 162] width 7 height 7
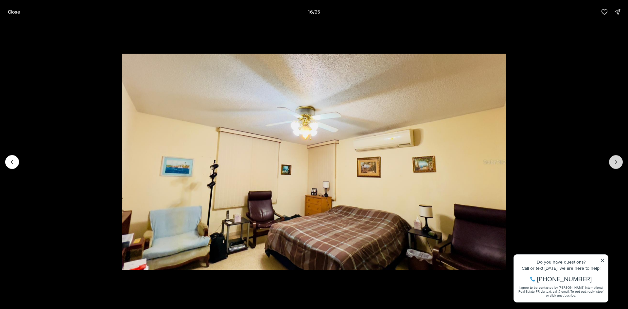
click at [615, 162] on icon "Next slide" at bounding box center [616, 162] width 7 height 7
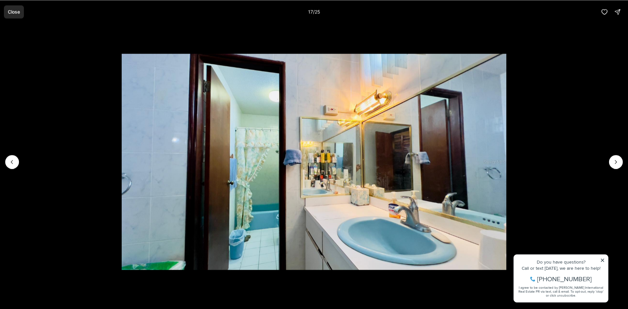
click at [9, 10] on p "Close" at bounding box center [14, 11] width 12 height 5
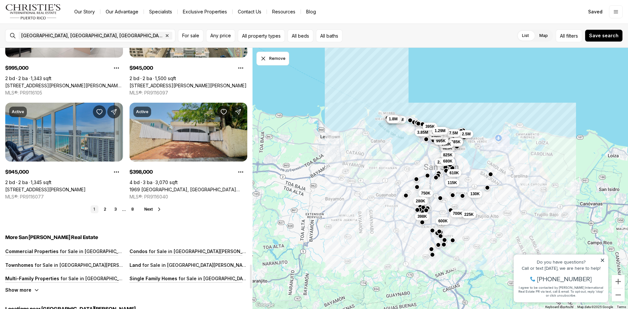
click at [185, 187] on link "1969 [GEOGRAPHIC_DATA], [GEOGRAPHIC_DATA][PERSON_NAME], 00926" at bounding box center [189, 190] width 118 height 6
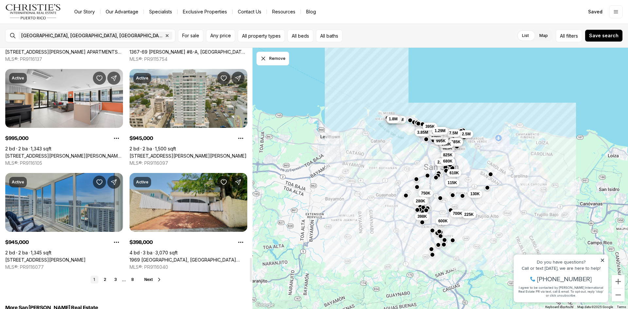
scroll to position [2290, 0]
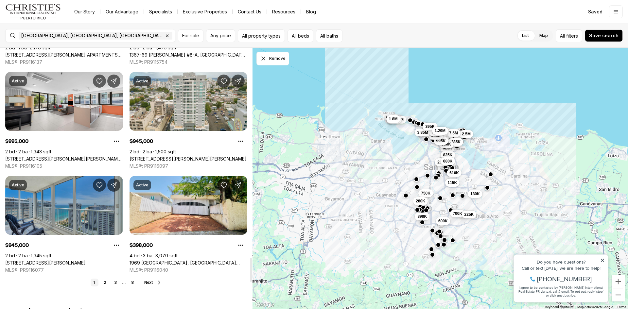
click at [148, 281] on span "Next" at bounding box center [148, 282] width 9 height 5
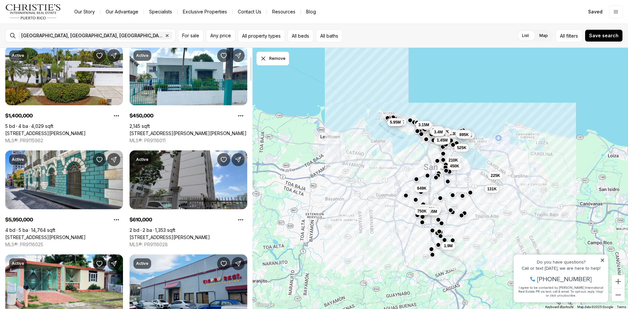
scroll to position [33, 0]
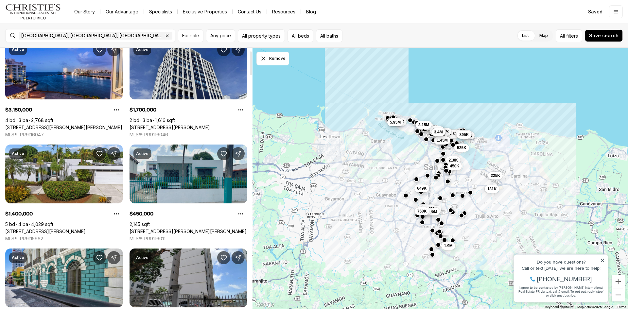
click at [202, 229] on link "423 Francisco Sein URB FLORAL PARK, HATO REY PR, 00917" at bounding box center [188, 232] width 117 height 6
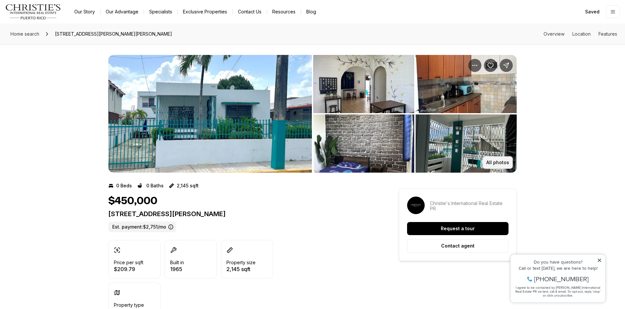
click at [502, 163] on p "All photos" at bounding box center [497, 162] width 23 height 5
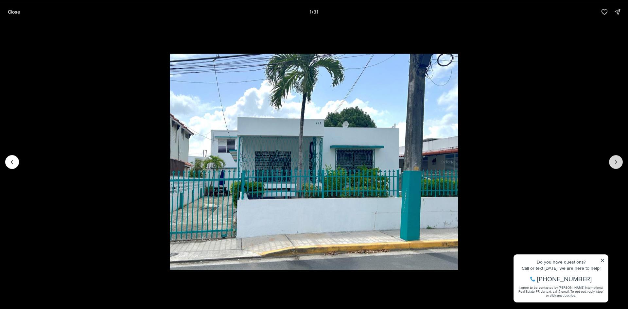
click at [612, 163] on button "Next slide" at bounding box center [616, 162] width 14 height 14
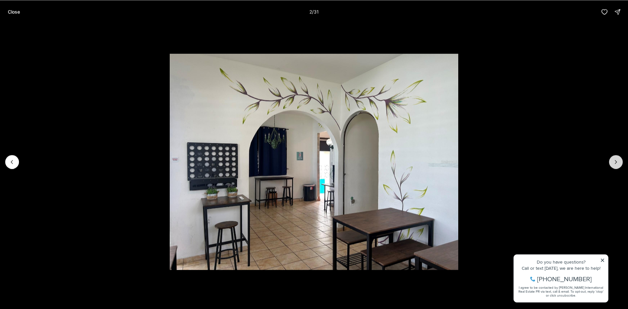
click at [616, 164] on icon "Next slide" at bounding box center [616, 162] width 7 height 7
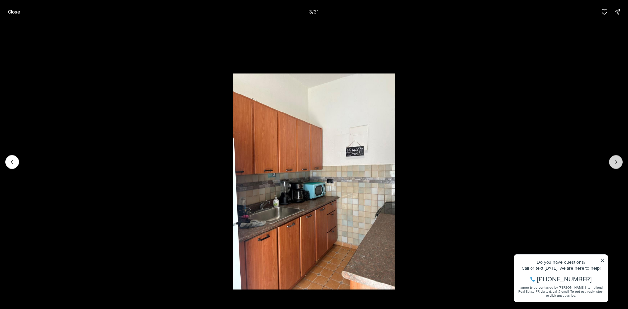
click at [616, 163] on icon "Next slide" at bounding box center [616, 161] width 2 height 3
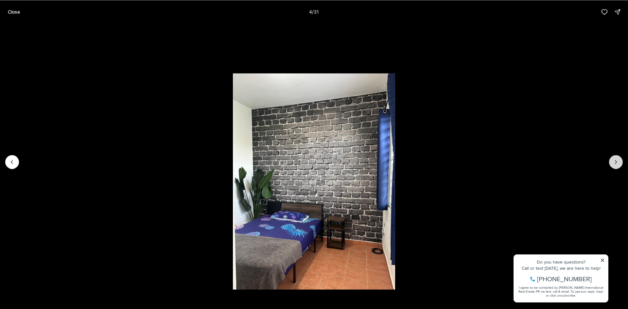
click at [616, 163] on icon "Next slide" at bounding box center [616, 161] width 2 height 3
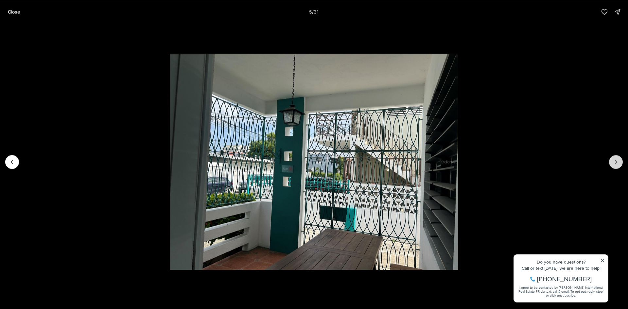
click at [616, 163] on icon "Next slide" at bounding box center [616, 161] width 2 height 3
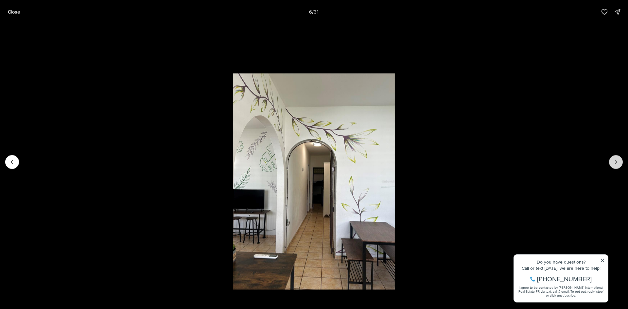
click at [616, 163] on icon "Next slide" at bounding box center [616, 161] width 2 height 3
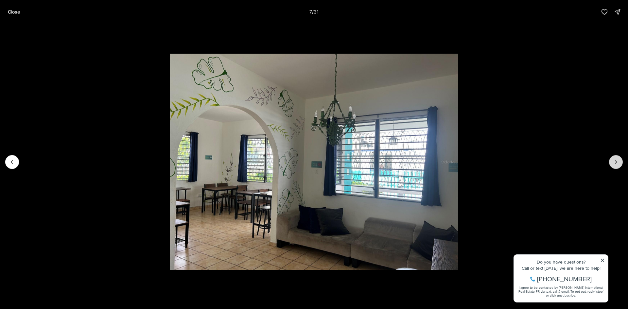
click at [616, 163] on icon "Next slide" at bounding box center [616, 161] width 2 height 3
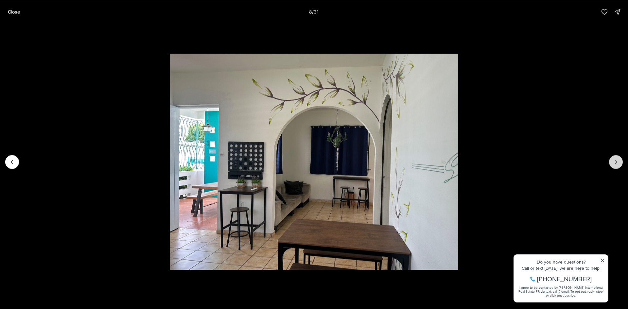
click at [616, 163] on icon "Next slide" at bounding box center [616, 161] width 2 height 3
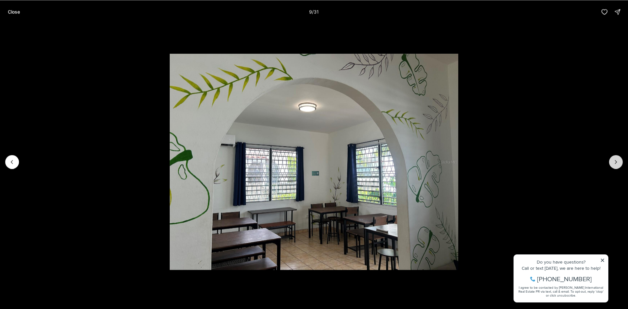
click at [616, 163] on icon "Next slide" at bounding box center [616, 161] width 2 height 3
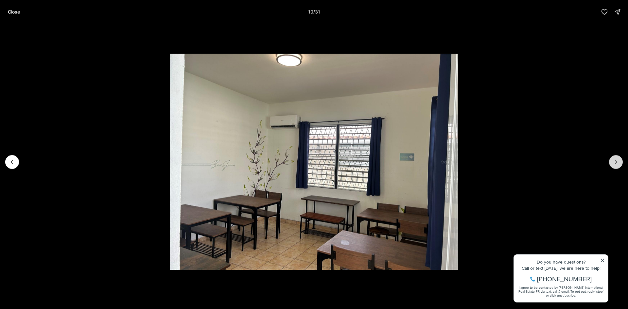
click at [616, 163] on icon "Next slide" at bounding box center [616, 161] width 2 height 3
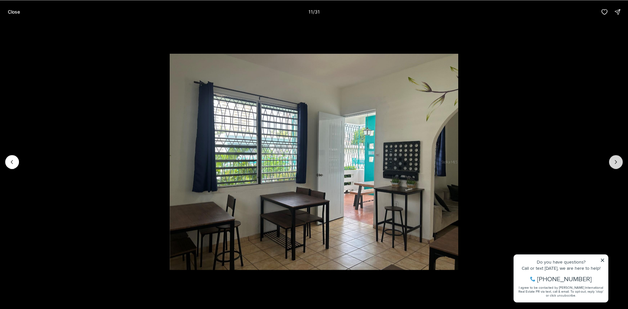
click at [616, 163] on icon "Next slide" at bounding box center [616, 161] width 2 height 3
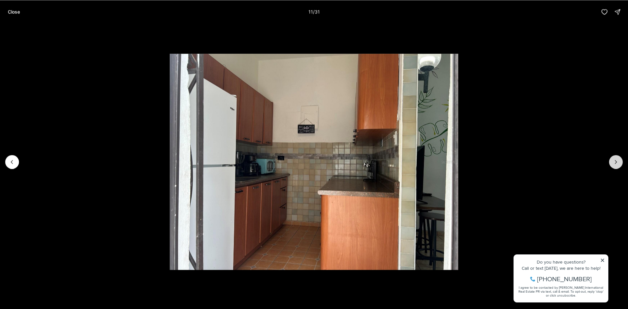
click at [616, 163] on icon "Next slide" at bounding box center [616, 161] width 2 height 3
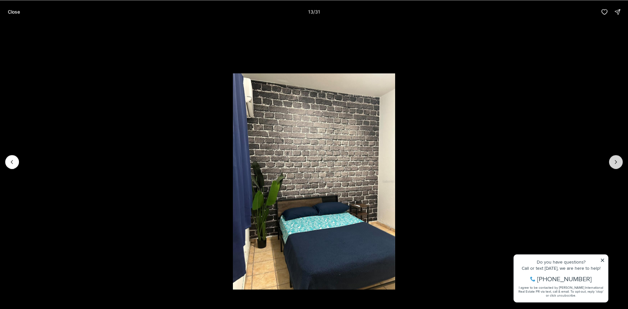
click at [616, 163] on icon "Next slide" at bounding box center [616, 161] width 2 height 3
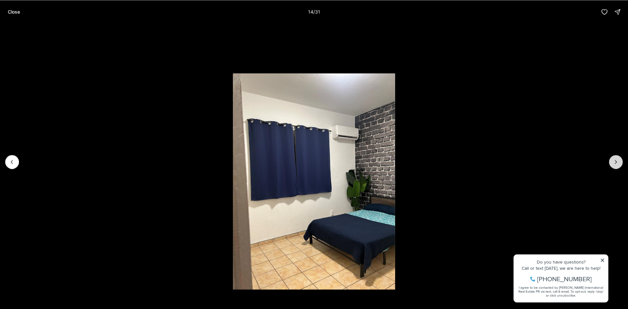
click at [616, 163] on icon "Next slide" at bounding box center [616, 161] width 2 height 3
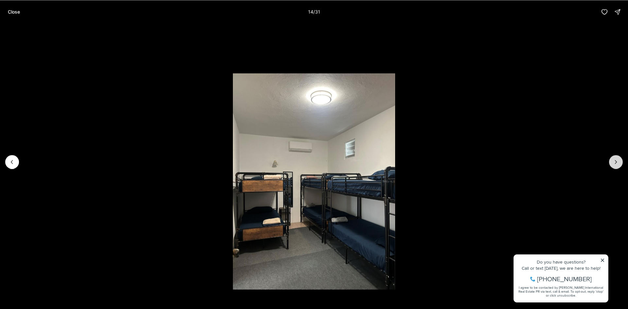
click at [616, 163] on icon "Next slide" at bounding box center [616, 161] width 2 height 3
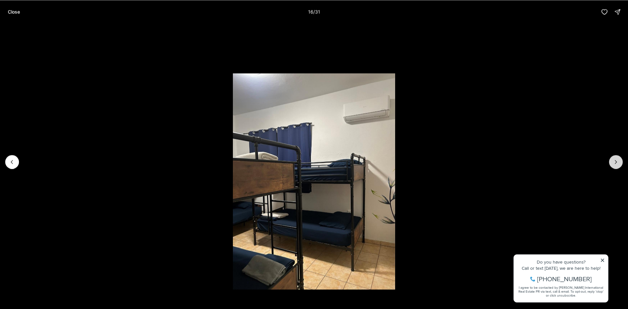
click at [616, 163] on icon "Next slide" at bounding box center [616, 161] width 2 height 3
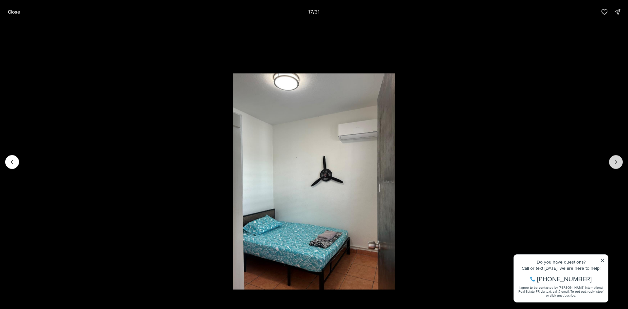
click at [616, 163] on icon "Next slide" at bounding box center [616, 161] width 2 height 3
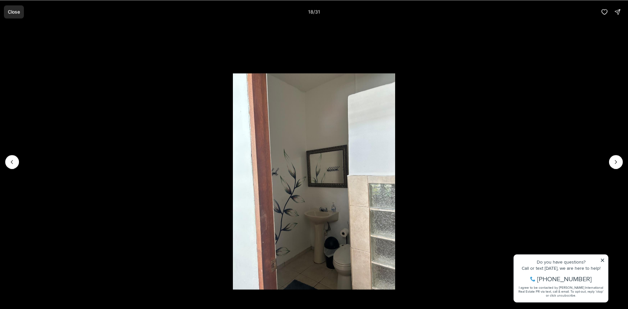
click at [9, 10] on p "Close" at bounding box center [14, 11] width 12 height 5
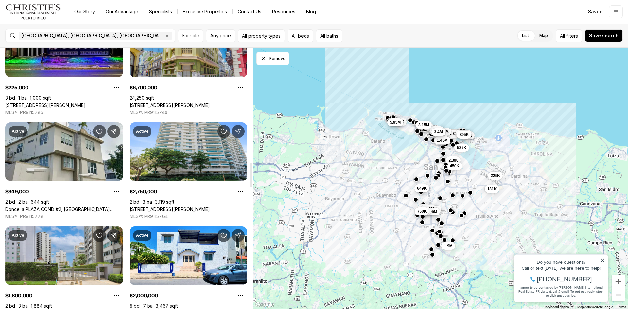
scroll to position [1243, 0]
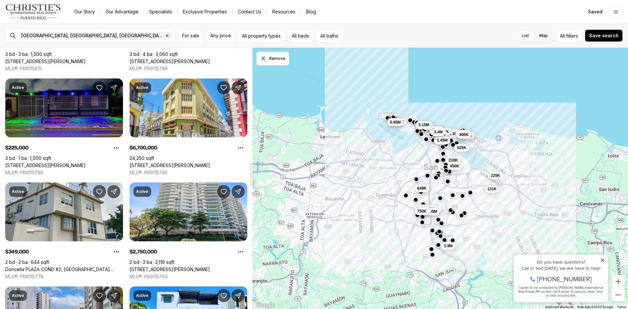
click at [86, 163] on link "[STREET_ADDRESS][PERSON_NAME]" at bounding box center [45, 166] width 80 height 6
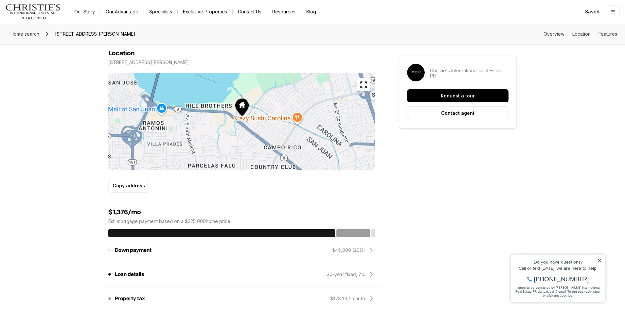
scroll to position [360, 0]
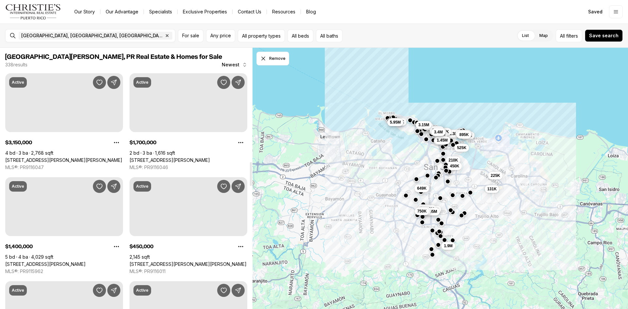
scroll to position [1341, 0]
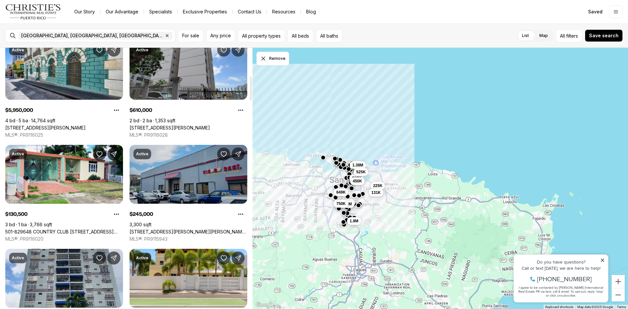
scroll to position [327, 0]
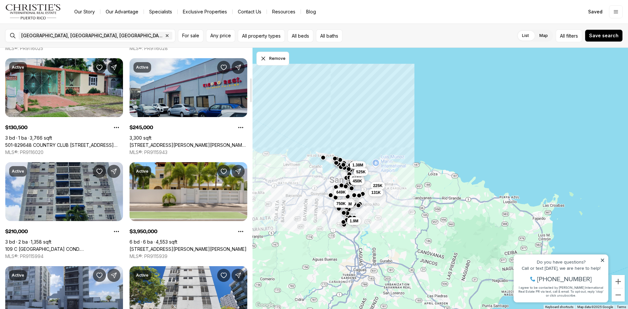
click at [81, 142] on link "501-829648 COUNTRY CLUB [STREET_ADDRESS][PERSON_NAME][PERSON_NAME]" at bounding box center [64, 145] width 118 height 6
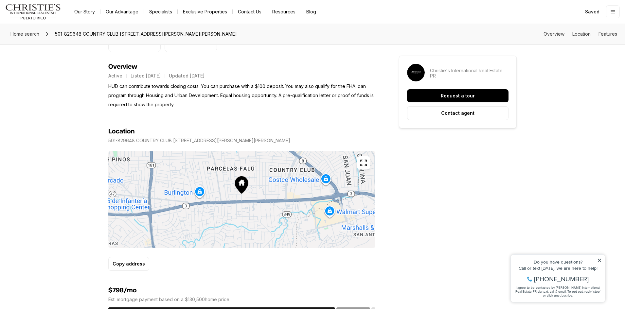
scroll to position [262, 0]
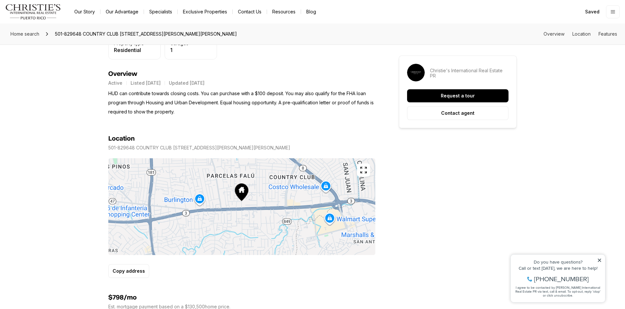
click at [366, 170] on icon "button" at bounding box center [363, 170] width 8 height 8
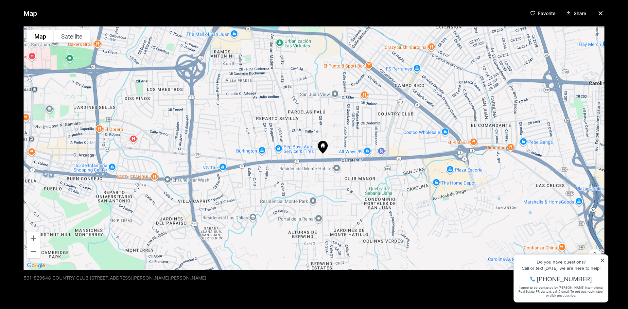
drag, startPoint x: 293, startPoint y: 189, endPoint x: 295, endPoint y: 178, distance: 11.6
click at [295, 178] on div at bounding box center [314, 148] width 581 height 244
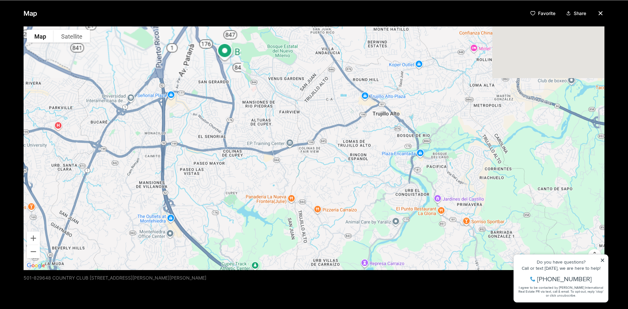
drag, startPoint x: 413, startPoint y: 138, endPoint x: 407, endPoint y: 220, distance: 82.4
click at [399, 235] on div at bounding box center [314, 148] width 581 height 244
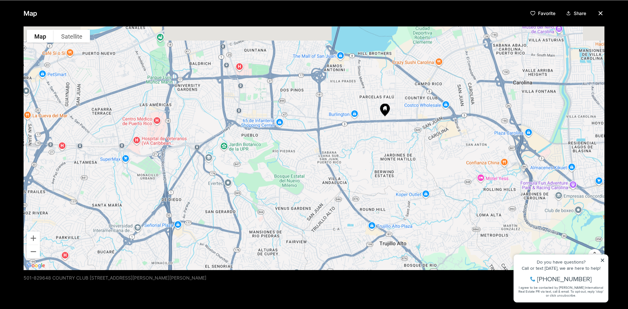
drag, startPoint x: 394, startPoint y: 148, endPoint x: 411, endPoint y: 224, distance: 77.4
click at [410, 227] on div at bounding box center [314, 148] width 581 height 244
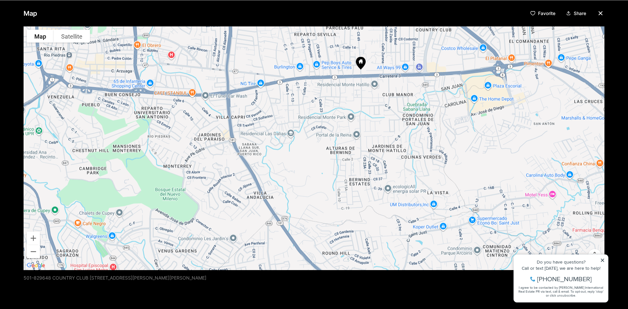
drag, startPoint x: 347, startPoint y: 141, endPoint x: 345, endPoint y: 232, distance: 90.6
click at [345, 232] on div at bounding box center [314, 148] width 581 height 244
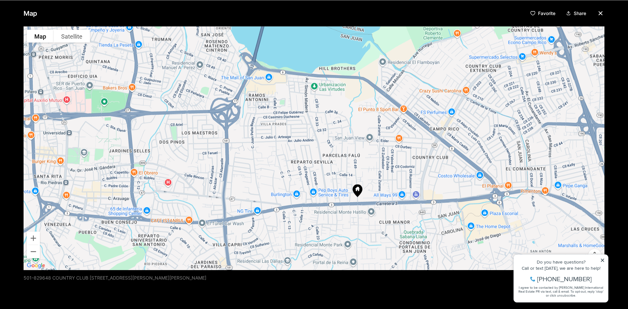
drag, startPoint x: 375, startPoint y: 173, endPoint x: 378, endPoint y: 230, distance: 57.3
click at [378, 230] on div at bounding box center [314, 148] width 581 height 244
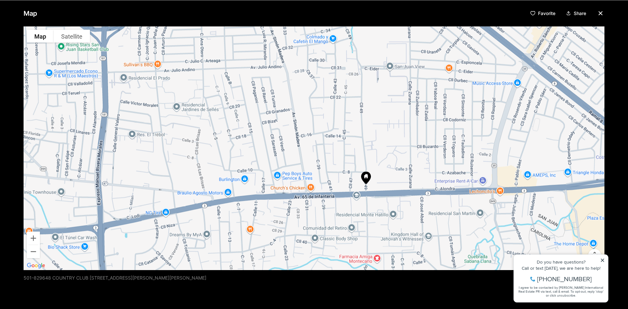
drag, startPoint x: 388, startPoint y: 219, endPoint x: 383, endPoint y: 213, distance: 7.2
click at [383, 213] on div at bounding box center [314, 148] width 581 height 244
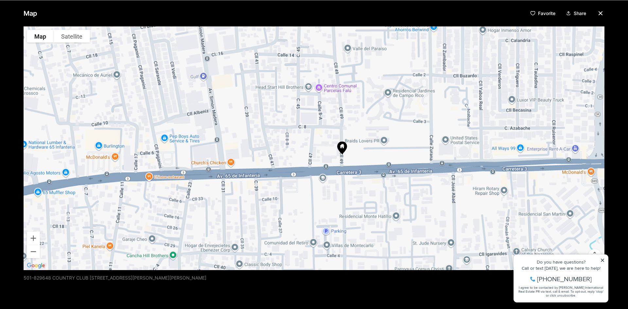
drag, startPoint x: 369, startPoint y: 233, endPoint x: 370, endPoint y: 217, distance: 15.8
click at [370, 217] on div at bounding box center [314, 148] width 581 height 244
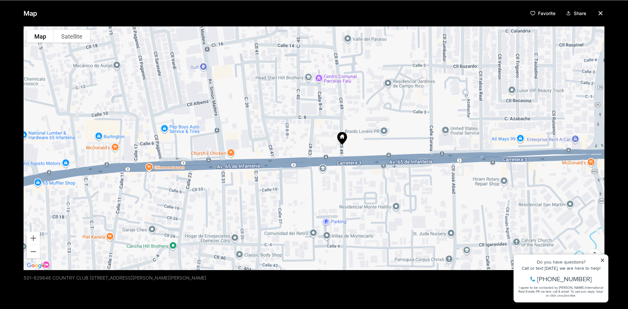
click at [597, 13] on icon "button" at bounding box center [601, 13] width 8 height 8
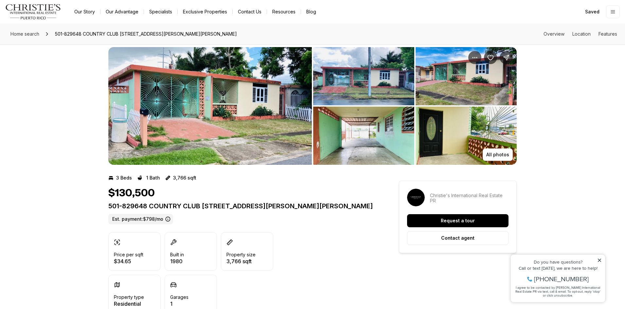
scroll to position [0, 0]
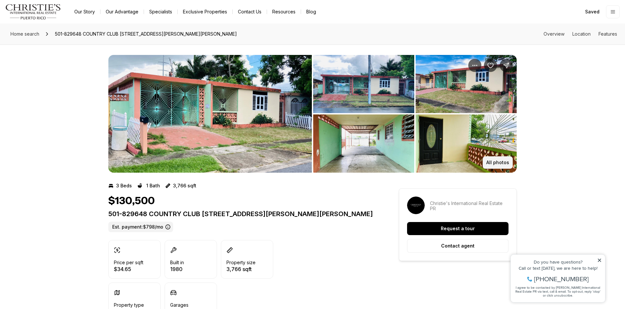
click at [501, 163] on p "All photos" at bounding box center [497, 162] width 23 height 5
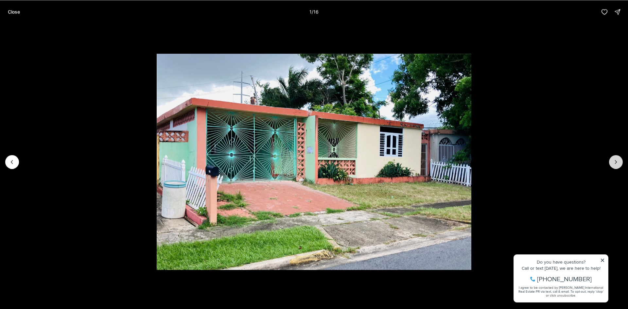
click at [617, 163] on icon "Next slide" at bounding box center [616, 162] width 7 height 7
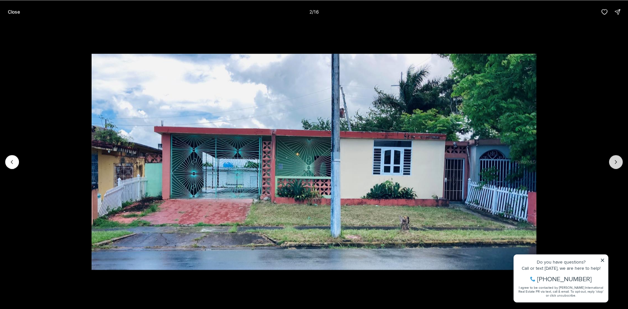
click at [617, 163] on icon "Next slide" at bounding box center [616, 162] width 7 height 7
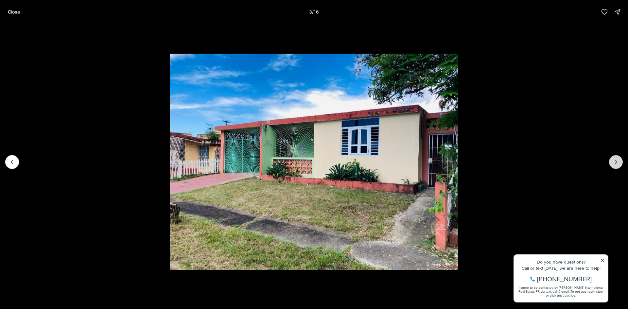
click at [617, 163] on icon "Next slide" at bounding box center [616, 162] width 7 height 7
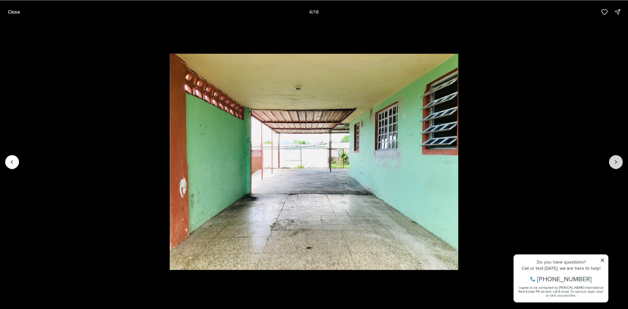
click at [617, 163] on icon "Next slide" at bounding box center [616, 162] width 7 height 7
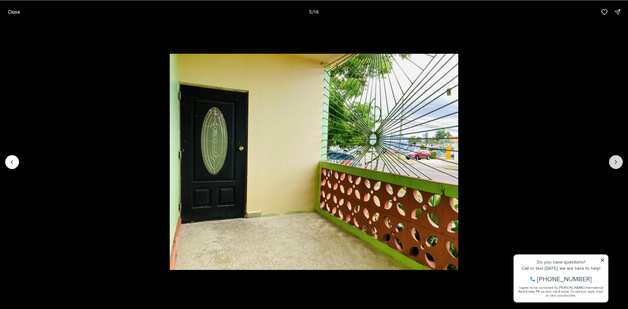
click at [617, 163] on icon "Next slide" at bounding box center [616, 162] width 7 height 7
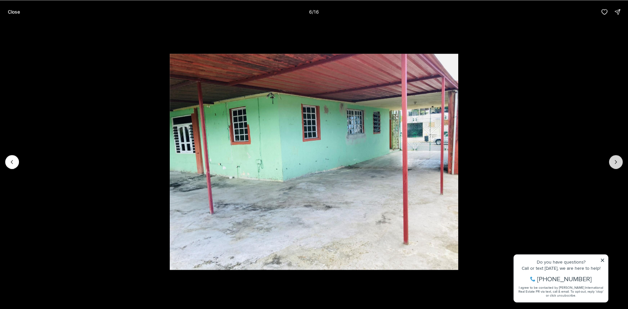
click at [617, 163] on icon "Next slide" at bounding box center [616, 162] width 7 height 7
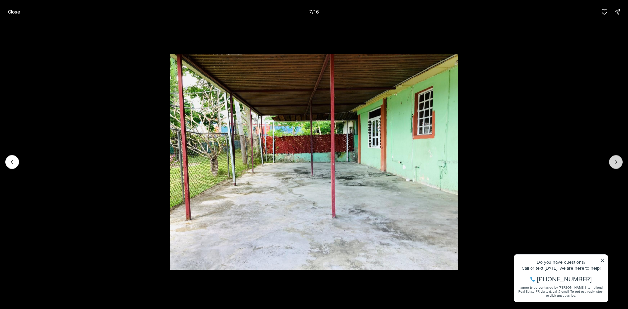
click at [617, 163] on icon "Next slide" at bounding box center [616, 162] width 7 height 7
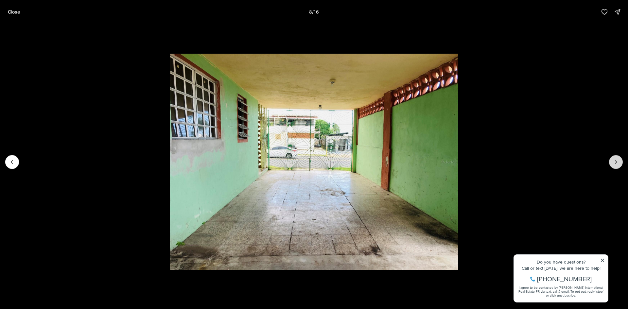
click at [617, 163] on icon "Next slide" at bounding box center [616, 162] width 7 height 7
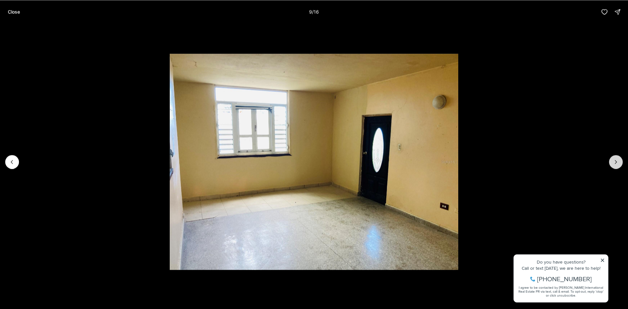
click at [617, 163] on icon "Next slide" at bounding box center [616, 162] width 7 height 7
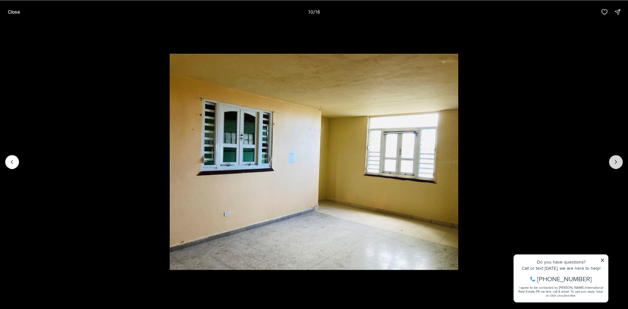
click at [617, 163] on icon "Next slide" at bounding box center [616, 162] width 7 height 7
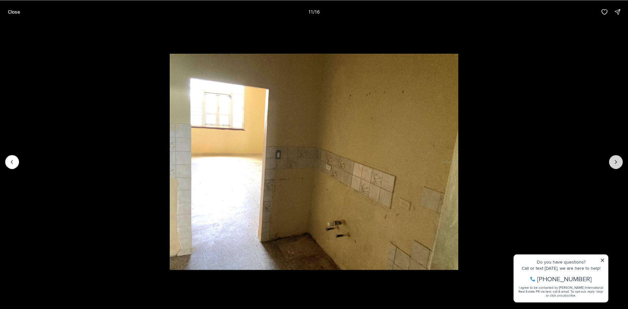
click at [617, 163] on icon "Next slide" at bounding box center [616, 162] width 7 height 7
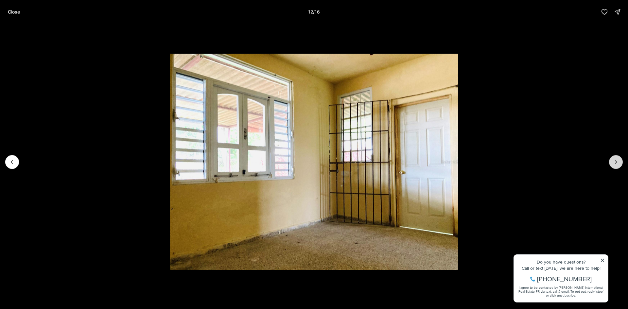
click at [617, 163] on icon "Next slide" at bounding box center [616, 162] width 7 height 7
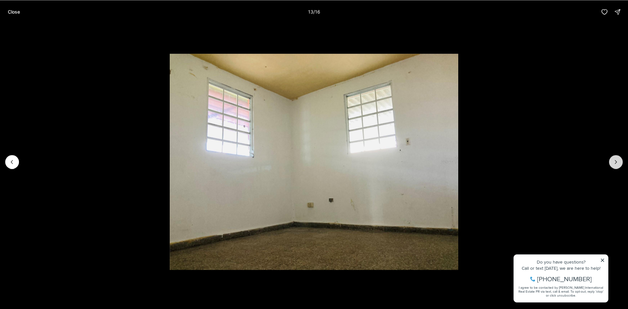
click at [617, 163] on icon "Next slide" at bounding box center [616, 162] width 7 height 7
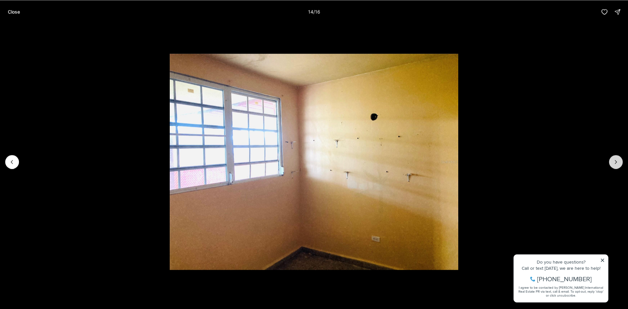
click at [617, 163] on icon "Next slide" at bounding box center [616, 162] width 7 height 7
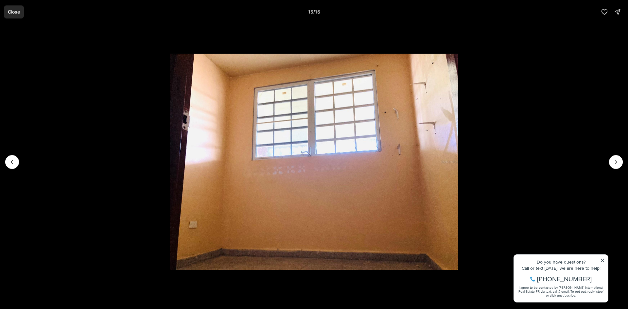
click at [11, 11] on p "Close" at bounding box center [14, 11] width 12 height 5
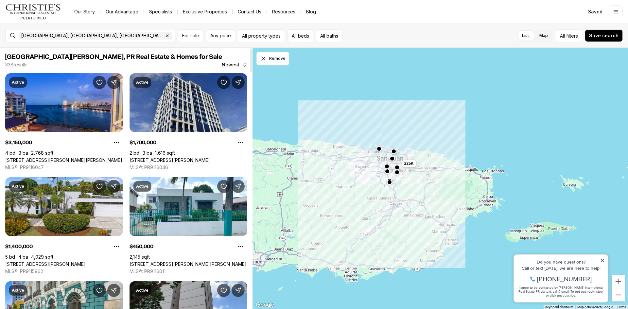
drag, startPoint x: 298, startPoint y: 248, endPoint x: 355, endPoint y: 245, distance: 57.3
click at [393, 253] on div "225K" at bounding box center [440, 179] width 375 height 262
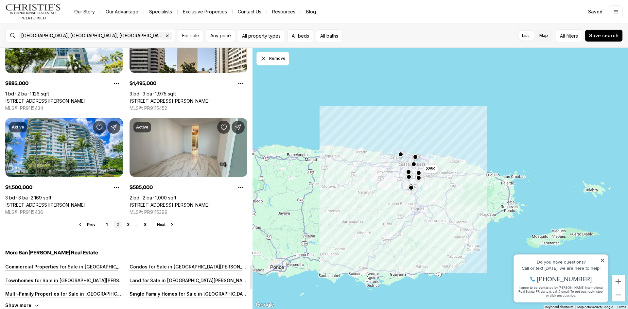
scroll to position [2322, 0]
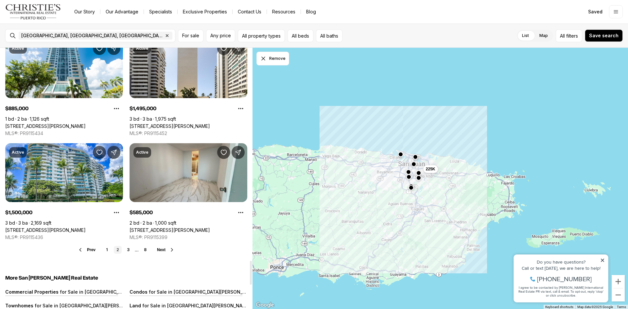
click at [183, 227] on link "[STREET_ADDRESS][PERSON_NAME]" at bounding box center [170, 230] width 80 height 6
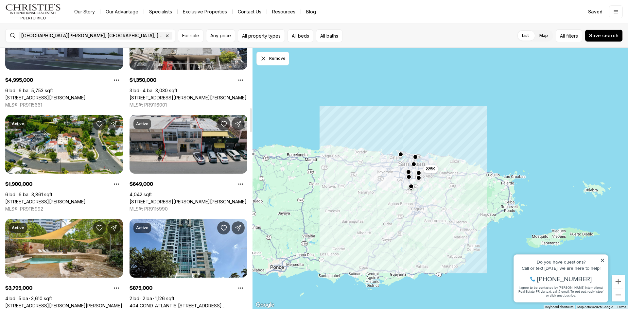
scroll to position [654, 0]
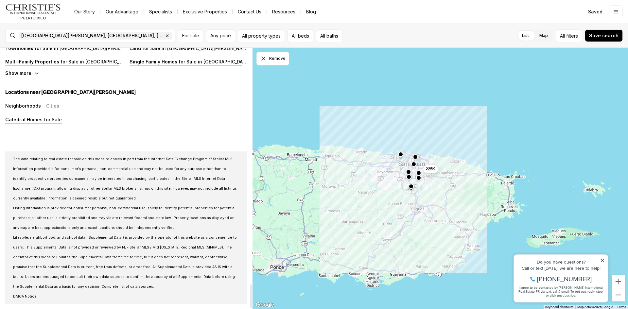
drag, startPoint x: 251, startPoint y: 128, endPoint x: 164, endPoint y: 170, distance: 97.0
click at [250, 308] on div at bounding box center [251, 297] width 2 height 24
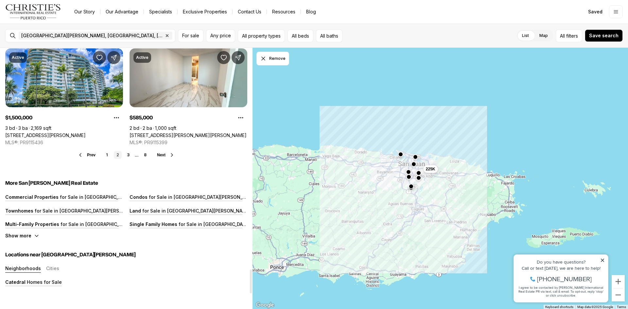
scroll to position [2416, 0]
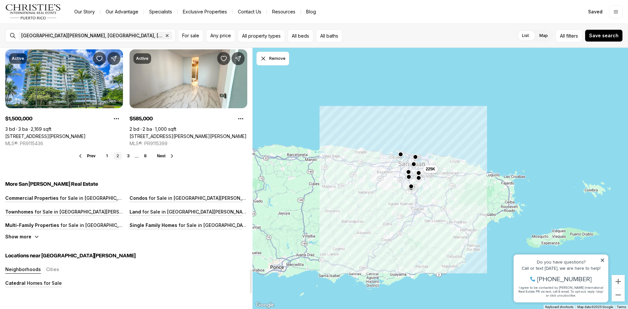
click at [168, 155] on button "Next" at bounding box center [166, 155] width 18 height 5
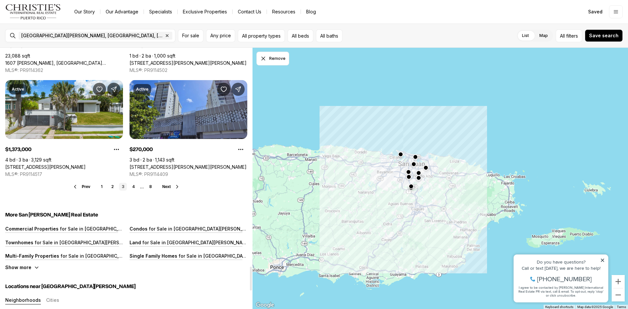
scroll to position [2388, 0]
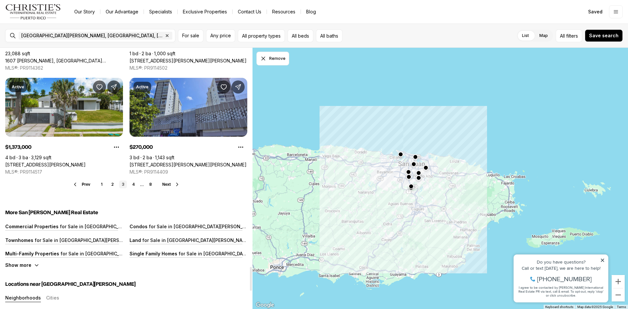
click at [166, 185] on span "Next" at bounding box center [166, 184] width 9 height 5
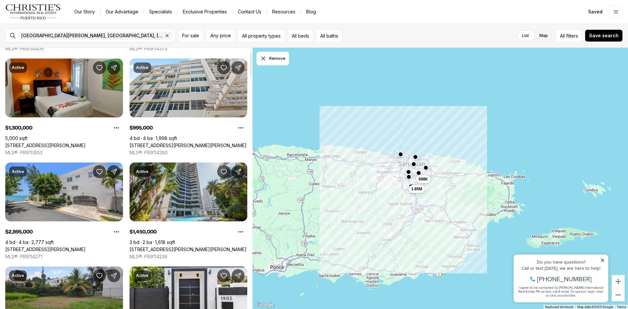
scroll to position [164, 0]
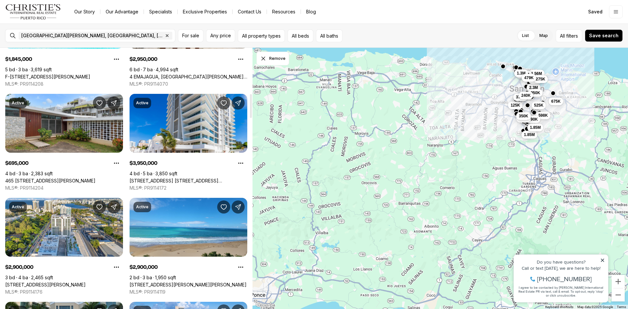
scroll to position [523, 0]
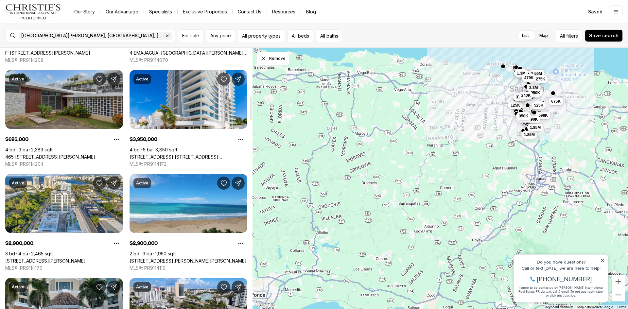
click at [75, 154] on link "465 [STREET_ADDRESS][PERSON_NAME]" at bounding box center [50, 157] width 90 height 6
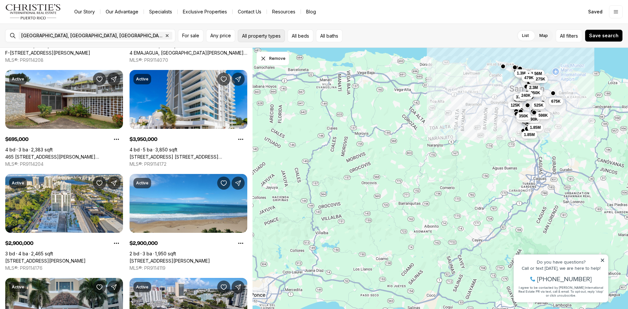
click at [260, 36] on button "All property types" at bounding box center [261, 35] width 47 height 13
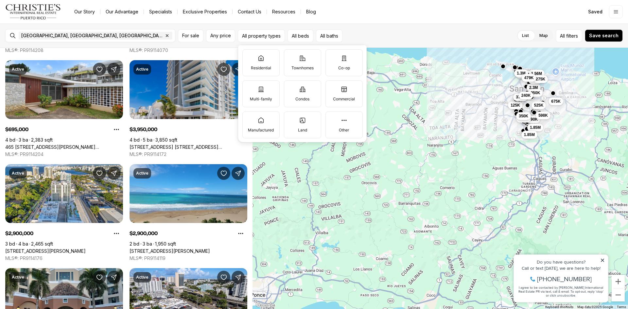
scroll to position [589, 0]
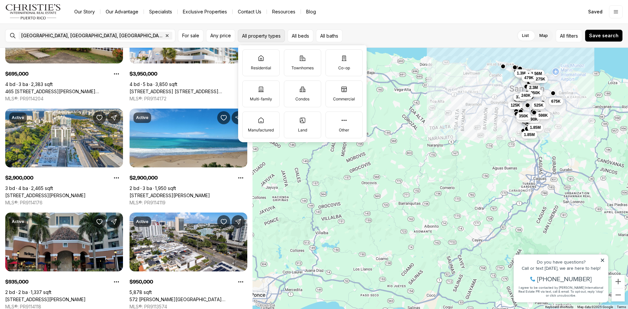
click at [264, 37] on button "All property types" at bounding box center [261, 35] width 47 height 13
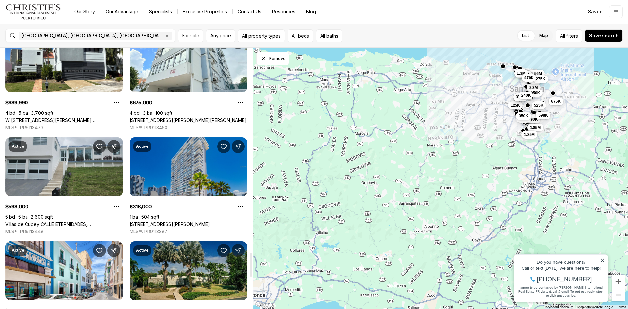
scroll to position [2322, 0]
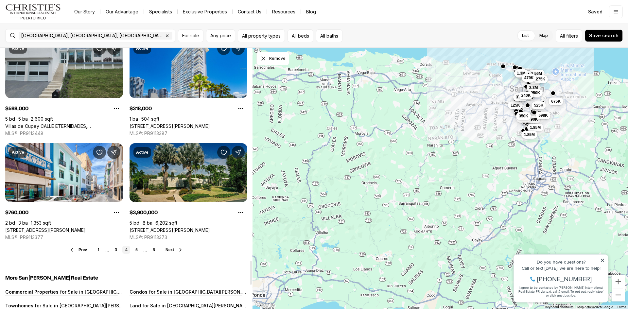
click at [172, 249] on span "Next" at bounding box center [170, 250] width 9 height 5
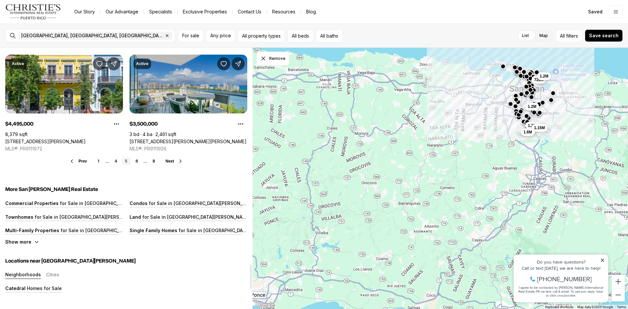
scroll to position [2420, 0]
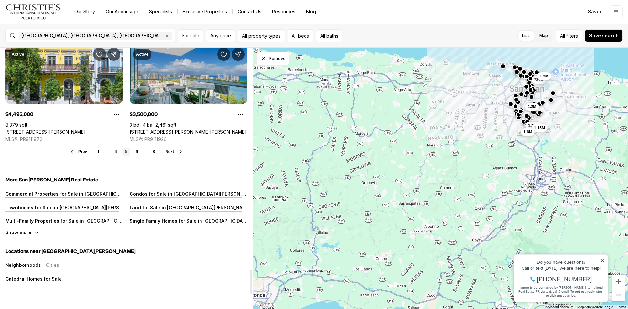
click at [169, 149] on span "Next" at bounding box center [170, 151] width 9 height 5
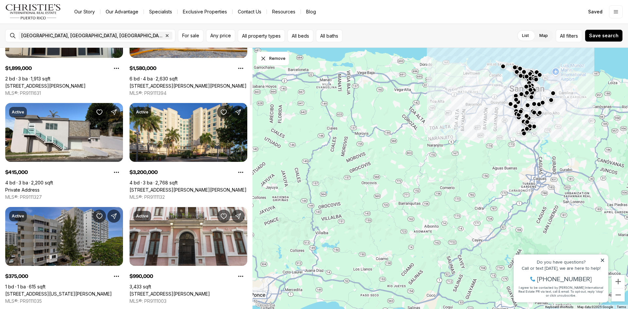
scroll to position [393, 0]
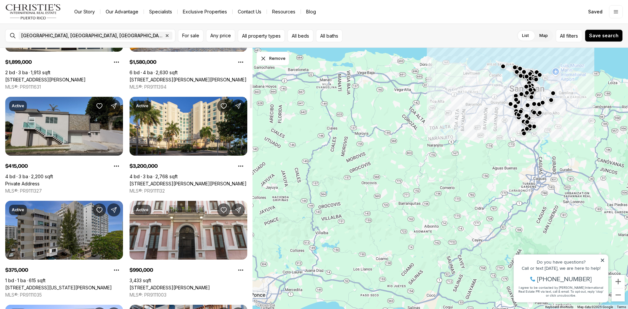
click at [40, 181] on link "Private Address" at bounding box center [22, 184] width 34 height 6
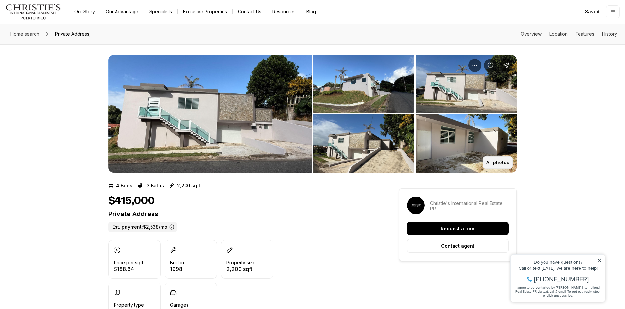
click at [497, 163] on p "All photos" at bounding box center [497, 162] width 23 height 5
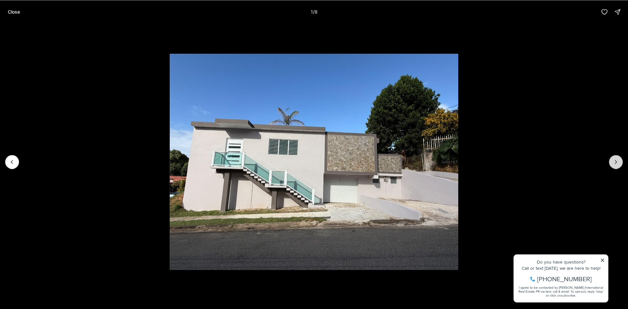
click at [615, 160] on icon "Next slide" at bounding box center [616, 162] width 7 height 7
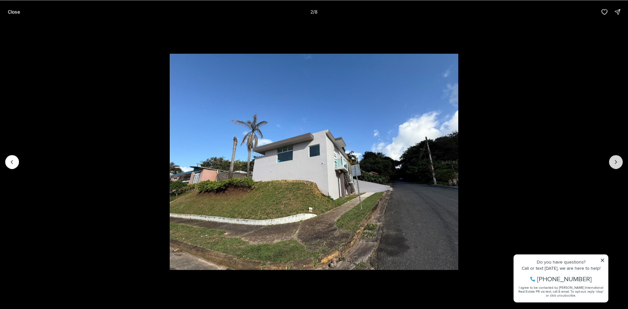
click at [615, 160] on icon "Next slide" at bounding box center [616, 162] width 7 height 7
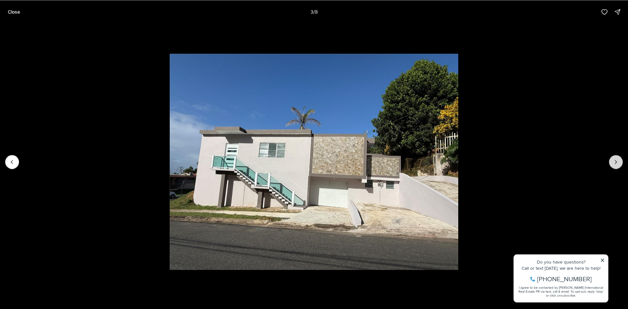
click at [615, 161] on icon "Next slide" at bounding box center [616, 162] width 7 height 7
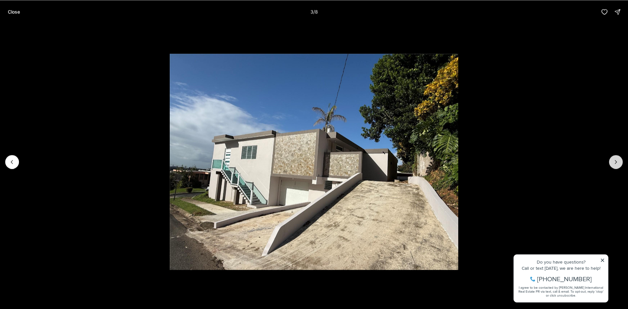
click at [615, 161] on icon "Next slide" at bounding box center [616, 162] width 7 height 7
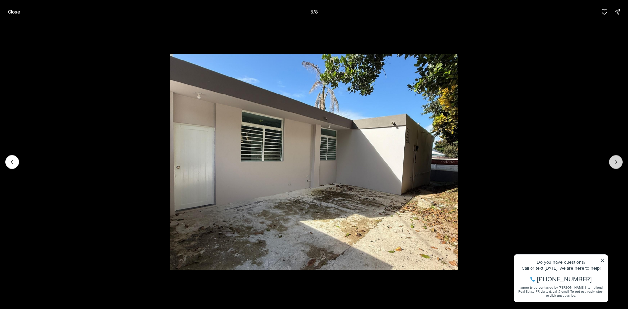
click at [615, 161] on icon "Next slide" at bounding box center [616, 162] width 7 height 7
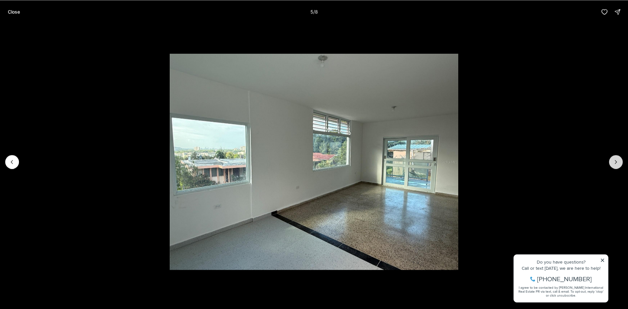
click at [615, 161] on icon "Next slide" at bounding box center [616, 162] width 7 height 7
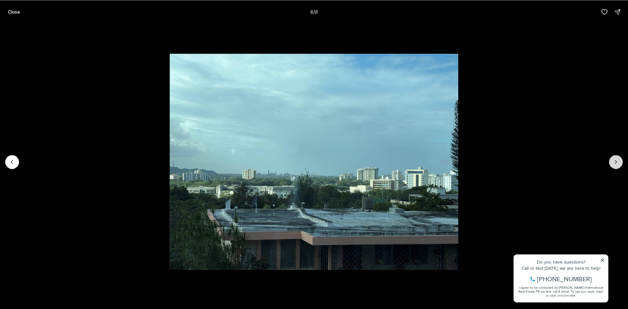
click at [615, 161] on icon "Next slide" at bounding box center [616, 162] width 7 height 7
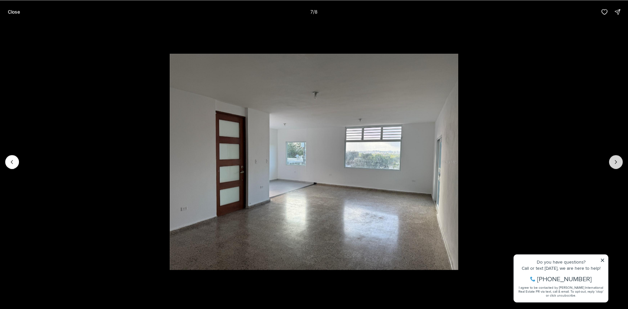
click at [615, 161] on div at bounding box center [616, 162] width 14 height 14
click at [618, 163] on div at bounding box center [616, 162] width 14 height 14
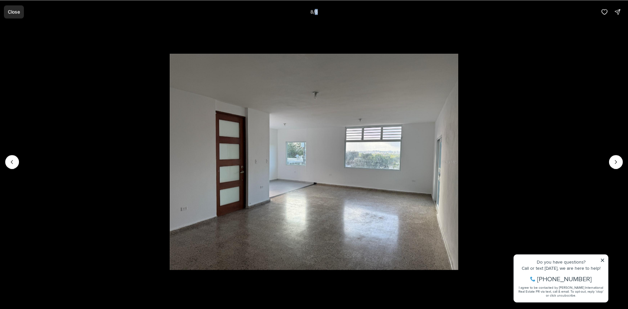
click at [14, 8] on button "Close" at bounding box center [14, 11] width 20 height 13
